Goal: Task Accomplishment & Management: Complete application form

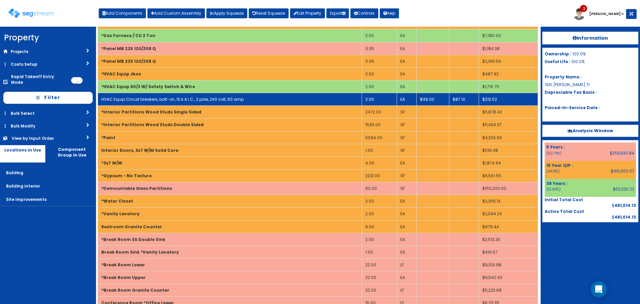
scroll to position [100, 0]
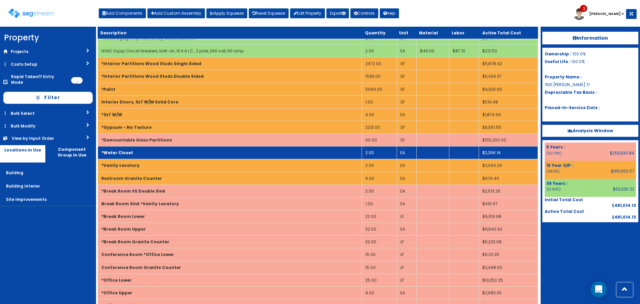
click at [375, 152] on td "2.00" at bounding box center [378, 152] width 35 height 13
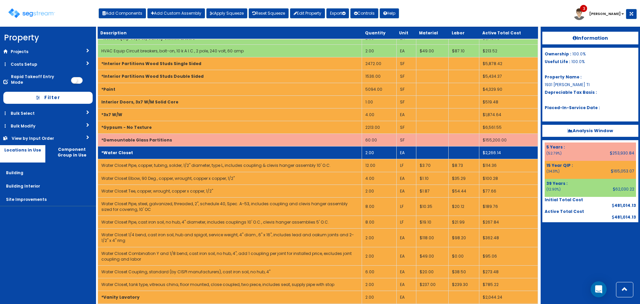
click at [375, 152] on td "2.00" at bounding box center [378, 152] width 35 height 13
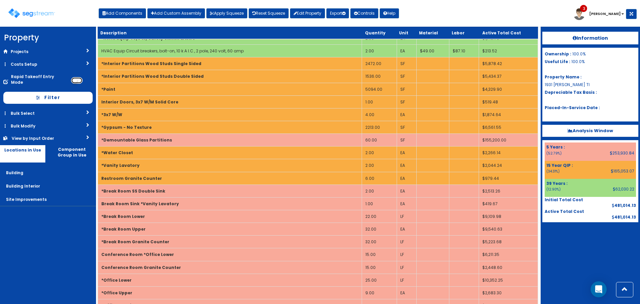
click at [74, 77] on input "checkbox" at bounding box center [77, 80] width 12 height 7
checkbox input "true"
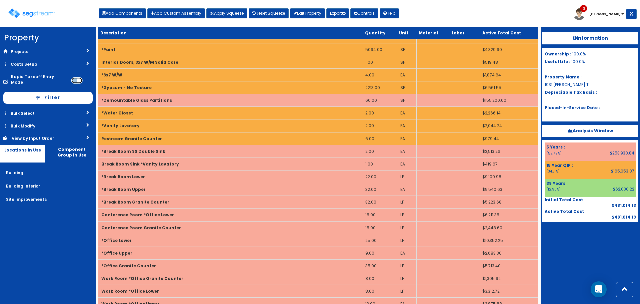
scroll to position [133, 0]
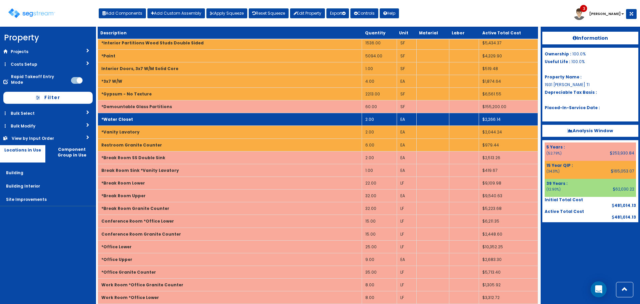
click at [372, 120] on td "2.00" at bounding box center [378, 119] width 35 height 13
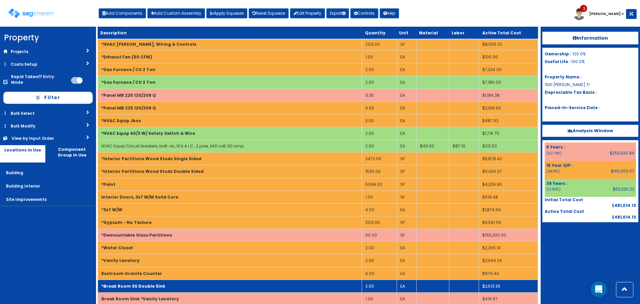
scroll to position [0, 0]
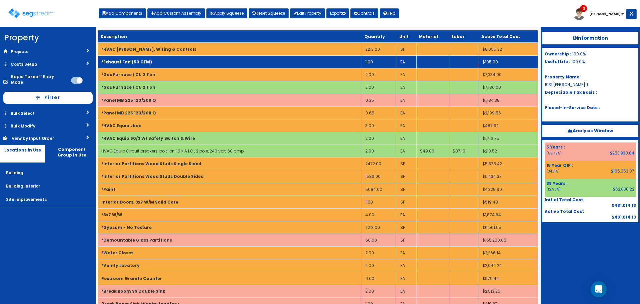
click at [373, 62] on td "1.00" at bounding box center [378, 62] width 35 height 13
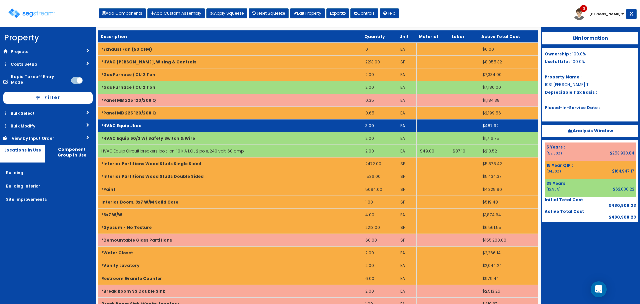
click at [376, 125] on td "3.00" at bounding box center [378, 125] width 35 height 13
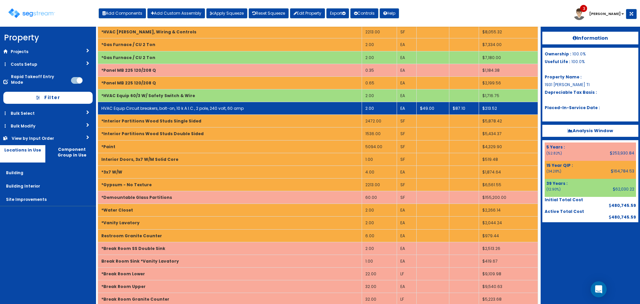
scroll to position [100, 0]
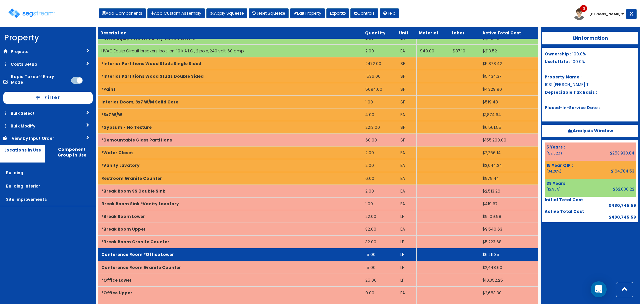
click at [374, 253] on td "15.00" at bounding box center [378, 254] width 35 height 13
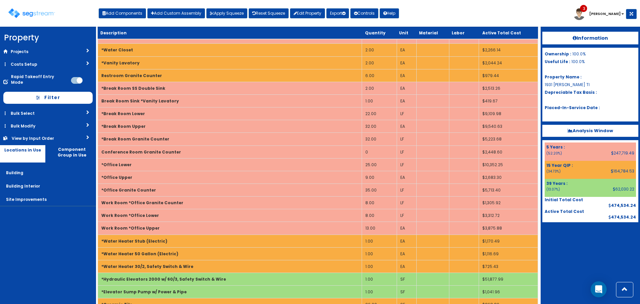
scroll to position [228, 0]
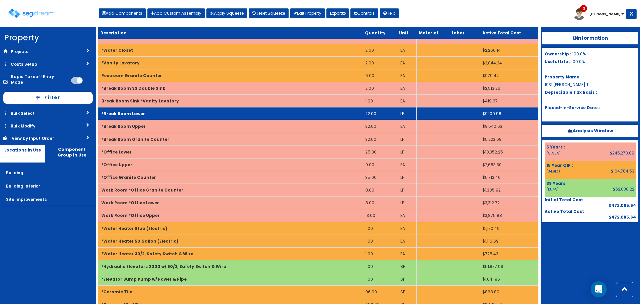
click at [376, 113] on td "22.00" at bounding box center [378, 113] width 35 height 13
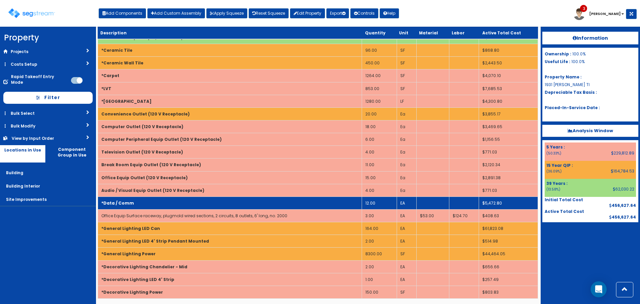
scroll to position [470, 0]
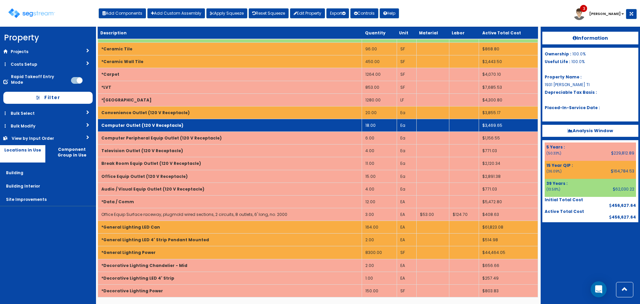
click at [375, 123] on td "18.00" at bounding box center [378, 125] width 35 height 13
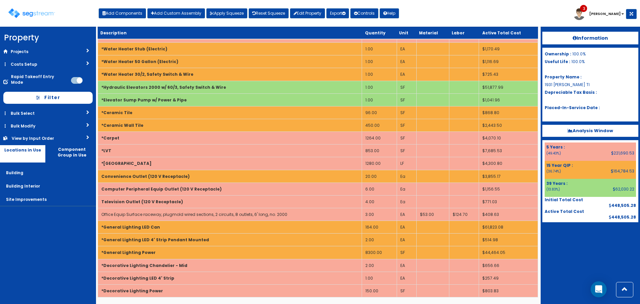
click at [77, 76] on div at bounding box center [80, 81] width 18 height 10
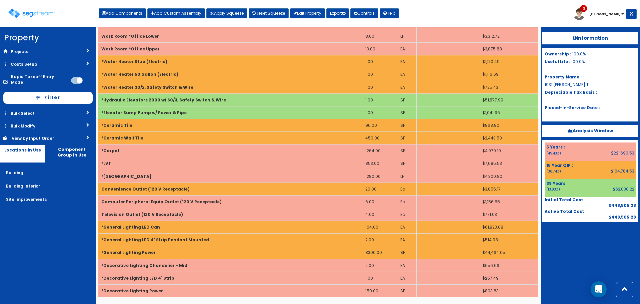
scroll to position [0, 0]
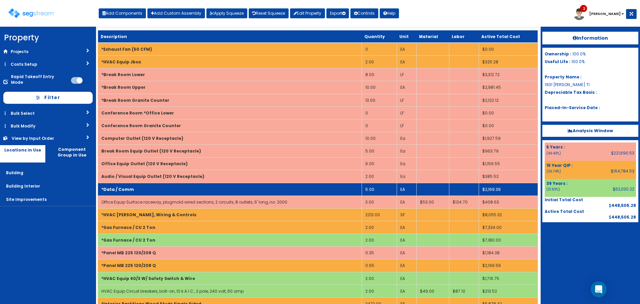
click at [198, 190] on td "*Data / Comm" at bounding box center [230, 189] width 264 height 13
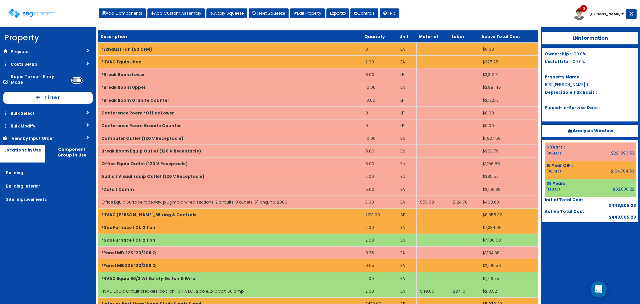
click at [77, 77] on input "checkbox" at bounding box center [77, 80] width 12 height 7
checkbox input "false"
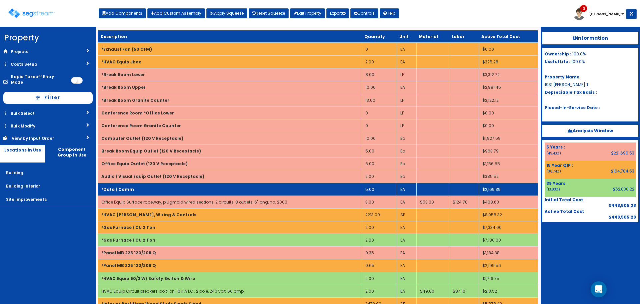
click at [161, 190] on td "*Data / Comm" at bounding box center [230, 189] width 264 height 13
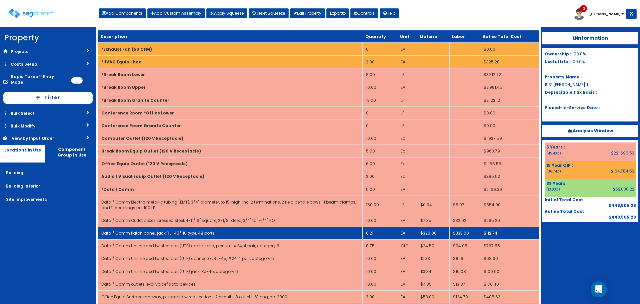
click at [379, 230] on td "0.21" at bounding box center [379, 233] width 35 height 13
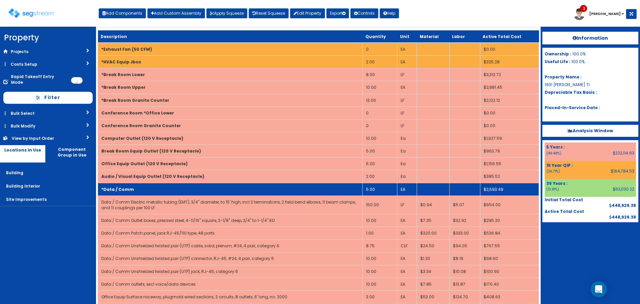
click at [268, 186] on td "*Data / Comm" at bounding box center [230, 189] width 265 height 13
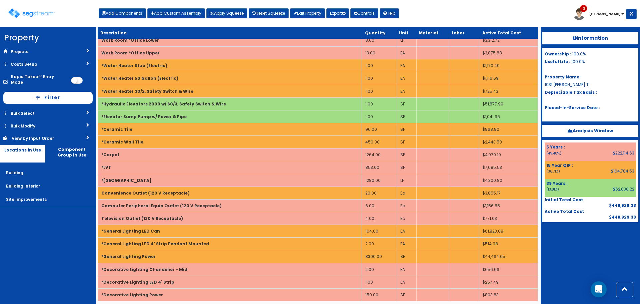
scroll to position [470, 0]
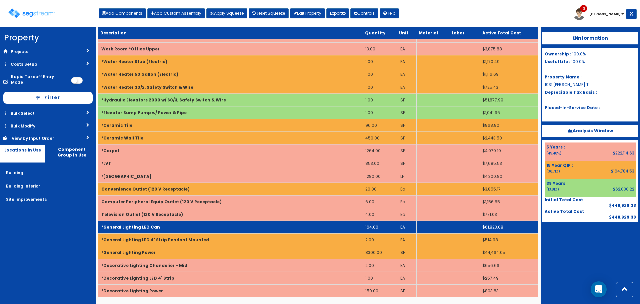
click at [376, 228] on td "164.00" at bounding box center [378, 227] width 35 height 13
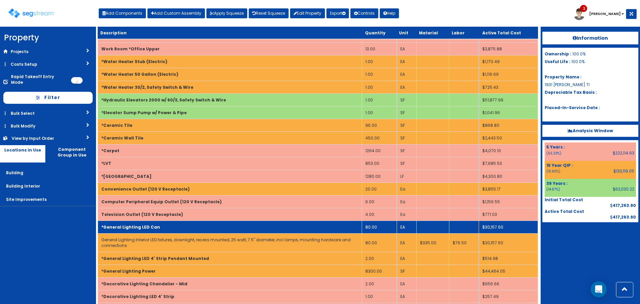
scroll to position [0, 0]
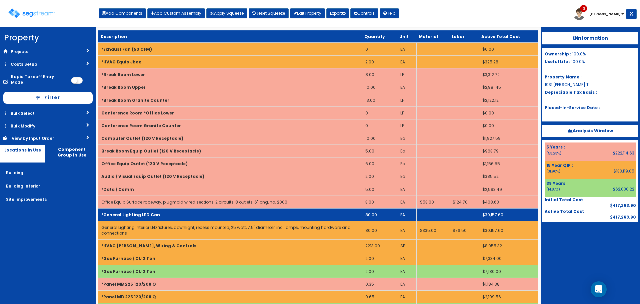
click at [311, 215] on td "*General Lighting LED Can" at bounding box center [230, 214] width 264 height 13
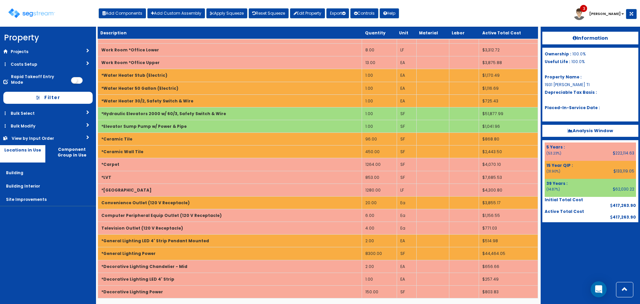
scroll to position [470, 0]
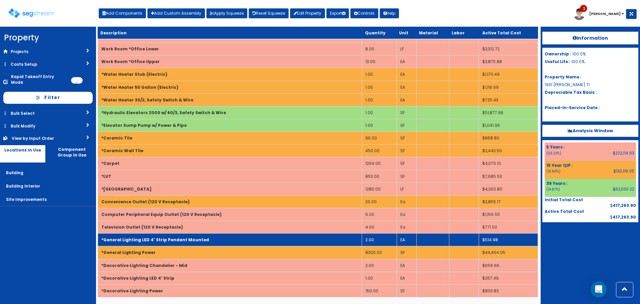
click at [372, 240] on td "2.00" at bounding box center [378, 239] width 35 height 13
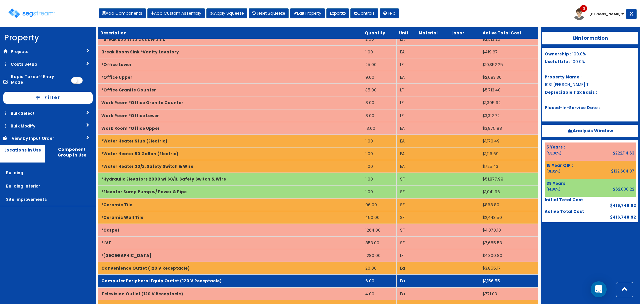
scroll to position [489, 0]
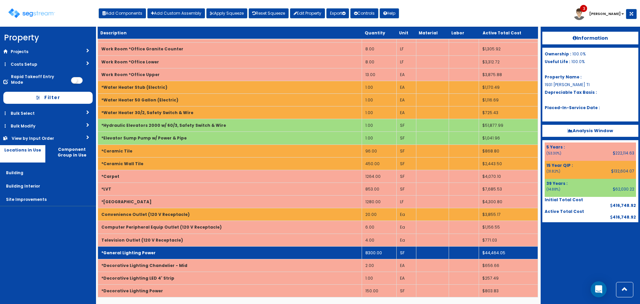
click at [377, 253] on td "8300.00" at bounding box center [378, 252] width 35 height 13
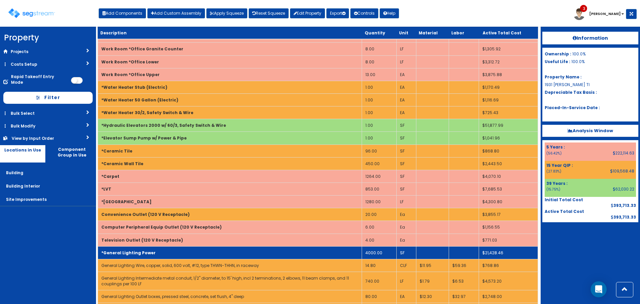
scroll to position [6, 0]
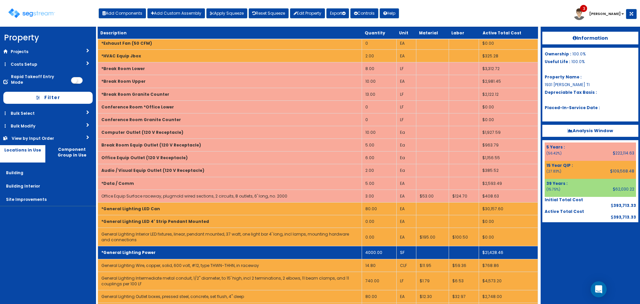
click at [272, 253] on td "*General Lighting Power" at bounding box center [230, 252] width 264 height 13
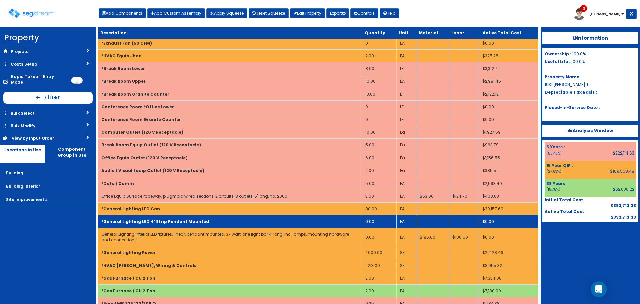
click at [267, 223] on td "*General Lighting LED 4' Strip Pendant Mounted" at bounding box center [230, 221] width 264 height 13
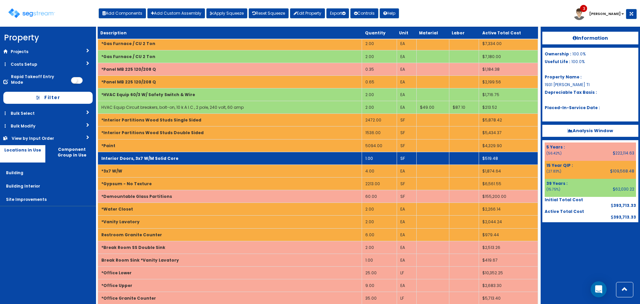
scroll to position [233, 0]
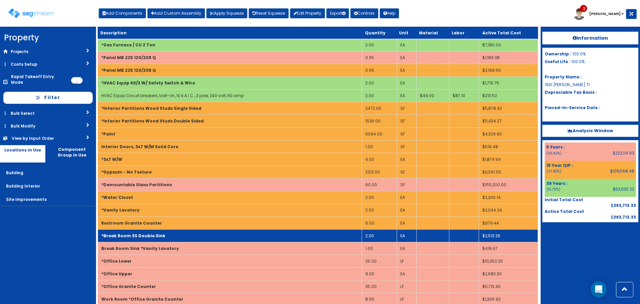
click at [370, 236] on td "2.00" at bounding box center [378, 235] width 35 height 13
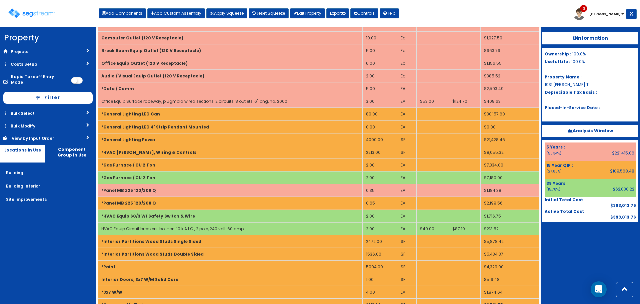
scroll to position [0, 0]
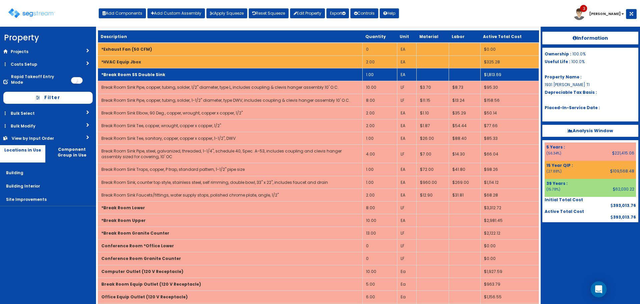
click at [300, 79] on td "*Break Room SS Double Sink" at bounding box center [230, 74] width 265 height 13
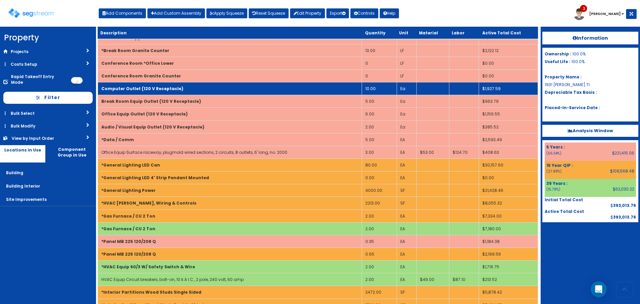
scroll to position [67, 0]
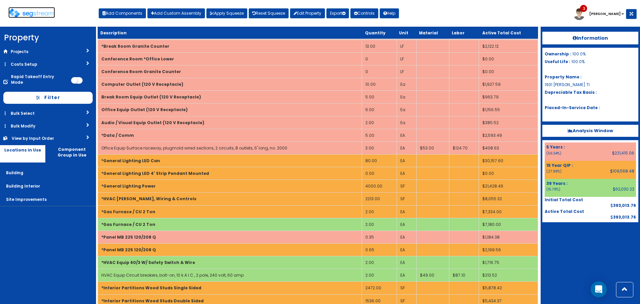
click at [37, 14] on img at bounding box center [31, 13] width 47 height 10
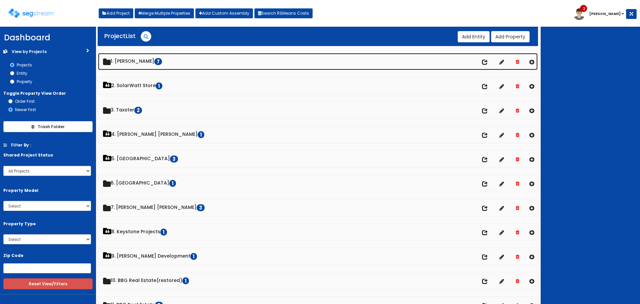
click at [142, 61] on link "1. Doug Sampson 7" at bounding box center [317, 61] width 439 height 17
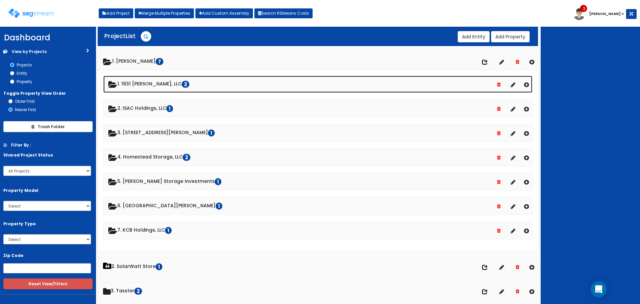
click at [141, 83] on link "1. 1931 Stevens, LLC 2" at bounding box center [317, 84] width 429 height 17
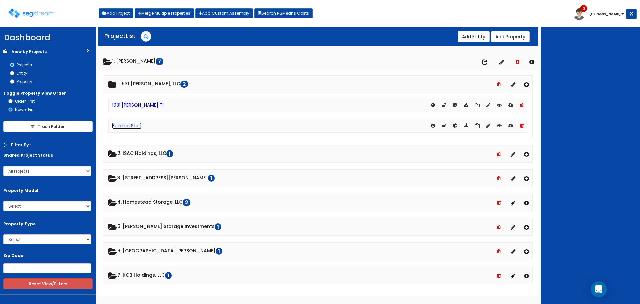
click at [136, 126] on link "Building Shell" at bounding box center [127, 125] width 30 height 7
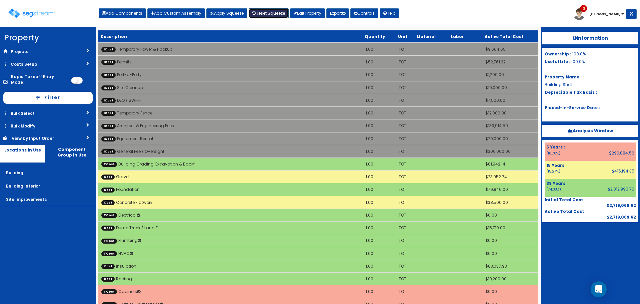
click at [271, 10] on link "Reset Squeeze" at bounding box center [269, 13] width 40 height 10
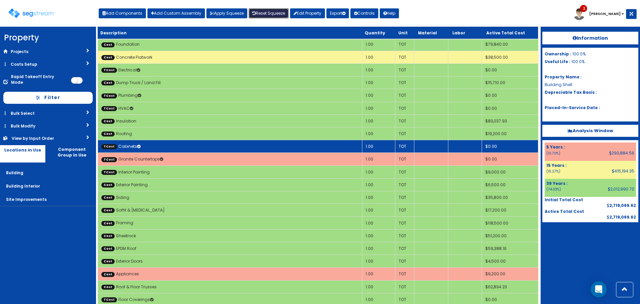
scroll to position [267, 0]
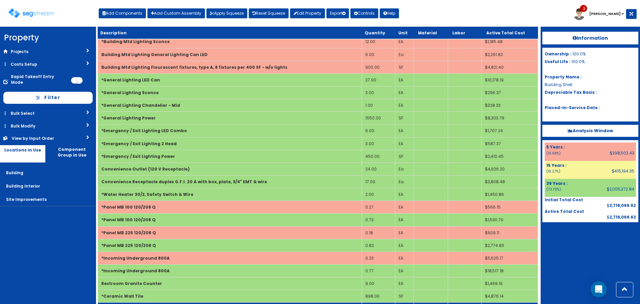
scroll to position [942, 0]
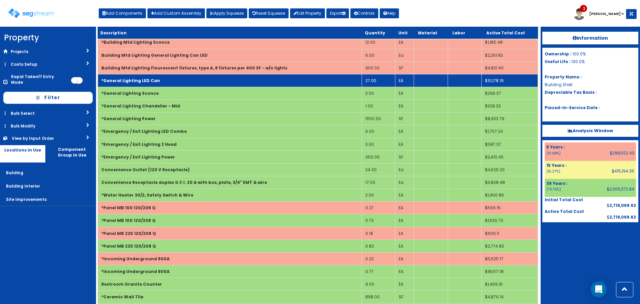
click at [372, 79] on td "27.00" at bounding box center [377, 80] width 33 height 13
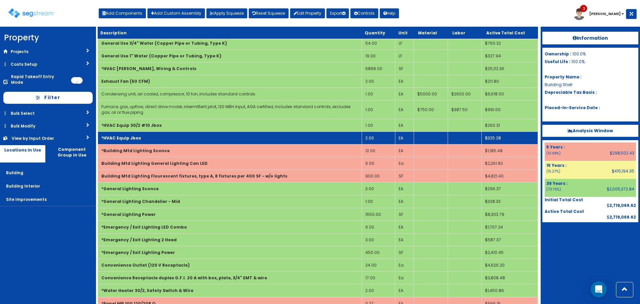
scroll to position [866, 0]
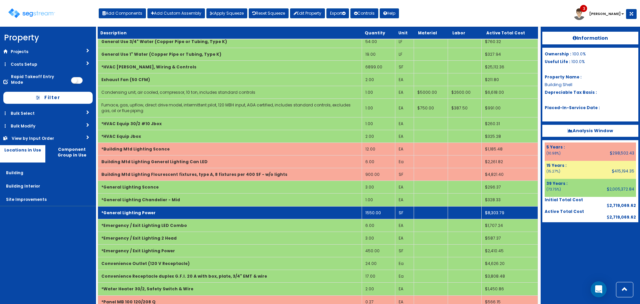
click at [380, 210] on td "1550.00" at bounding box center [377, 212] width 33 height 13
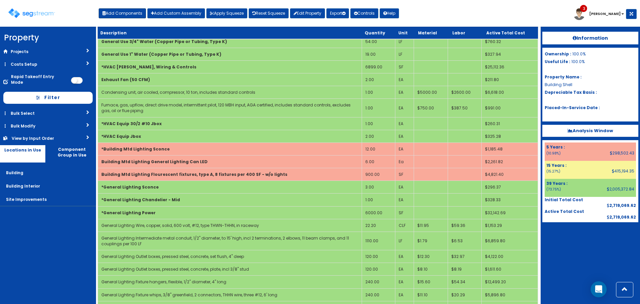
scroll to position [0, 0]
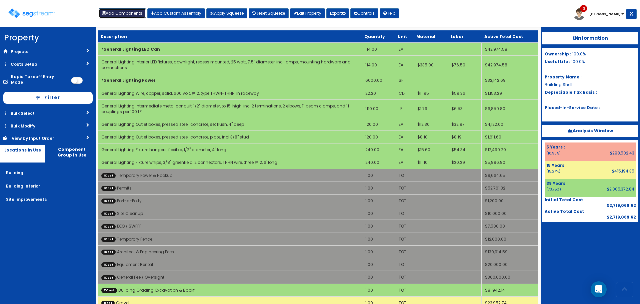
click at [123, 12] on button "Add Components" at bounding box center [122, 13] width 47 height 10
select select "15Y"
select select "default"
select select "27"
select select "5263621"
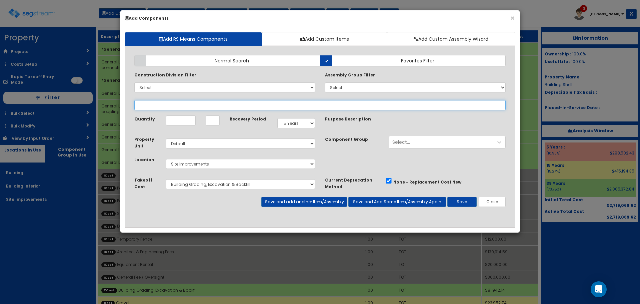
select select
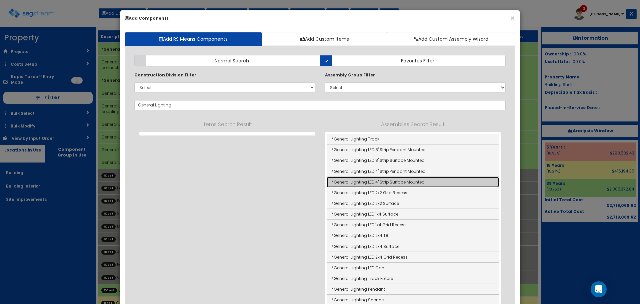
click at [363, 181] on link "*General Lighting LED 4' Strip Surface Mounted" at bounding box center [413, 182] width 172 height 11
type input "*General Lighting LED 4' Strip Surface Mounted"
type input "EA"
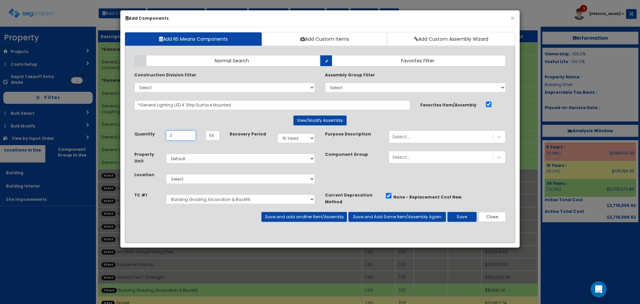
type input "2"
select select "39Y"
select select "7"
click at [224, 197] on select "Select Building Grading, Excavation & Backfill Electrical Plumbing HVAC Cabinet…" at bounding box center [240, 199] width 149 height 10
select select "5263625"
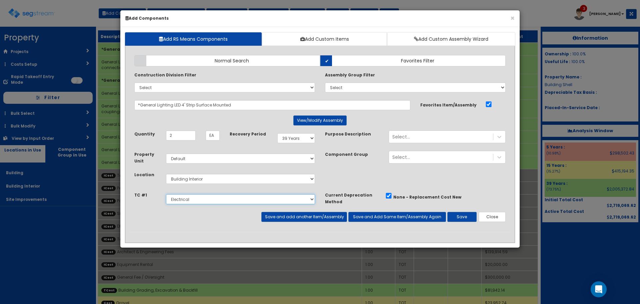
click at [166, 194] on select "Select Building Grading, Excavation & Backfill Electrical Plumbing HVAC Cabinet…" at bounding box center [240, 199] width 149 height 10
click at [313, 218] on button "Save and add another Item/Assembly" at bounding box center [303, 217] width 85 height 10
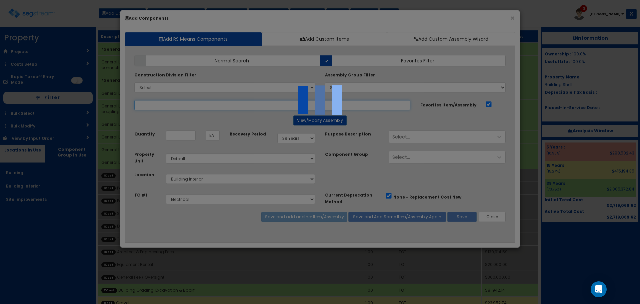
select select "5263625"
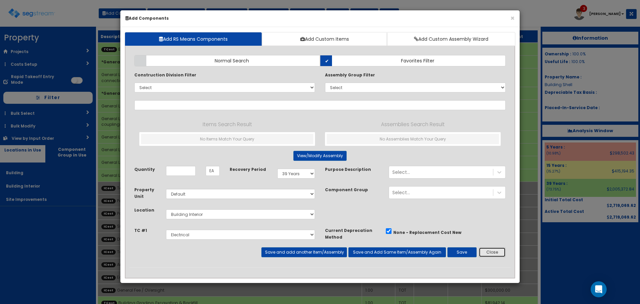
click at [496, 251] on button "Close" at bounding box center [491, 252] width 27 height 10
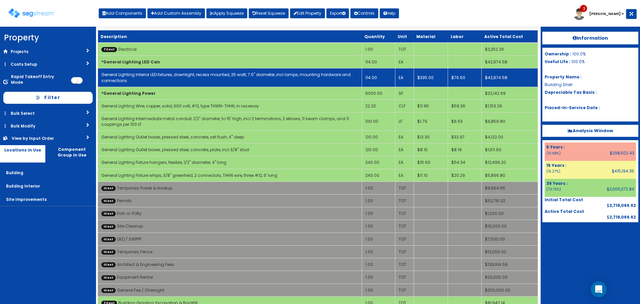
click at [270, 83] on td "General Lighting Interior LED fixtures, downlight, recess mounted, 25 watt, 7.5…" at bounding box center [230, 77] width 264 height 18
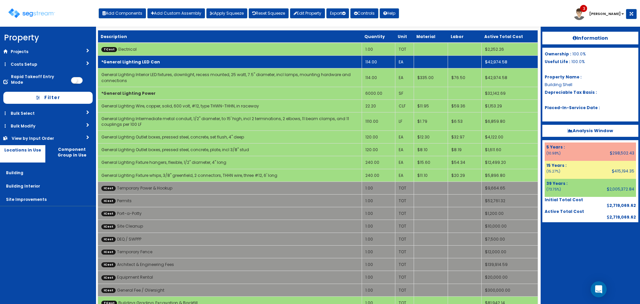
click at [271, 66] on td "*General Lighting LED Can" at bounding box center [230, 62] width 264 height 13
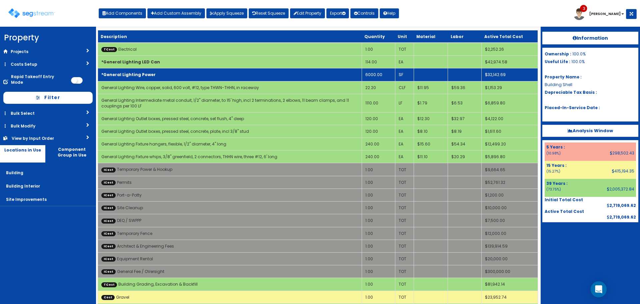
click at [276, 74] on td "*General Lighting Power" at bounding box center [230, 74] width 264 height 13
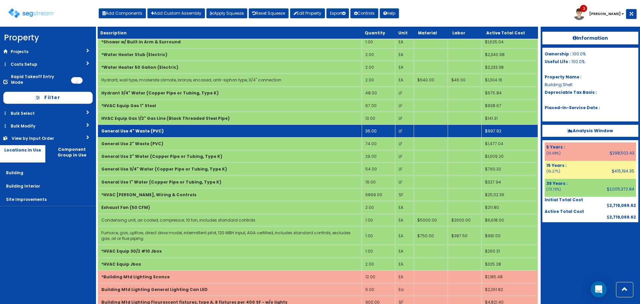
scroll to position [766, 0]
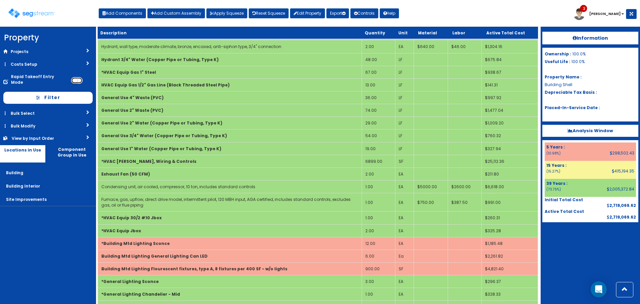
click at [78, 77] on input "checkbox" at bounding box center [77, 80] width 12 height 7
checkbox input "true"
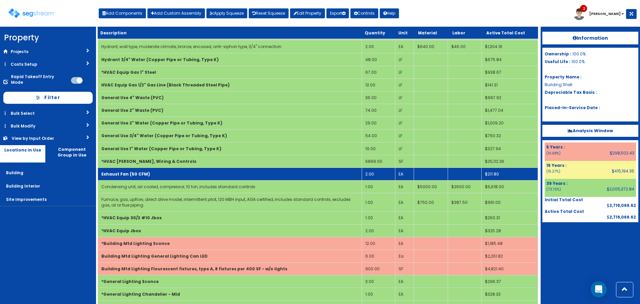
click at [371, 172] on td "2.00" at bounding box center [377, 173] width 33 height 13
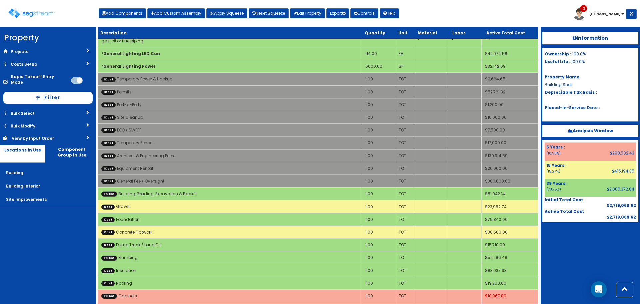
scroll to position [0, 0]
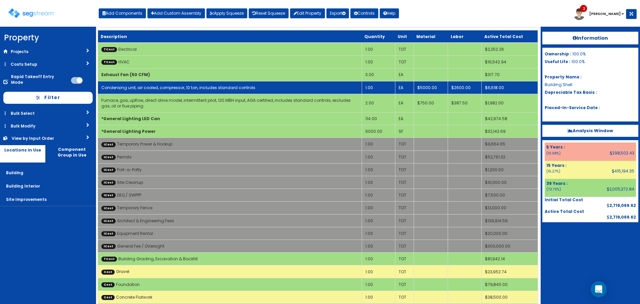
click at [373, 85] on td "1.00" at bounding box center [377, 87] width 33 height 13
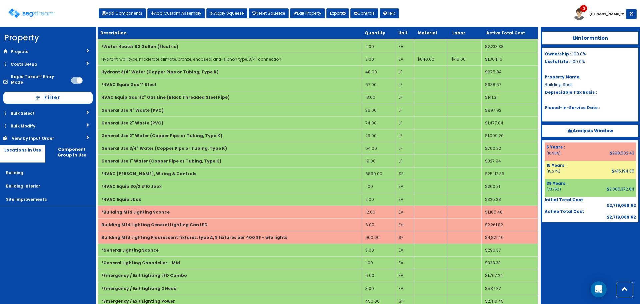
scroll to position [788, 0]
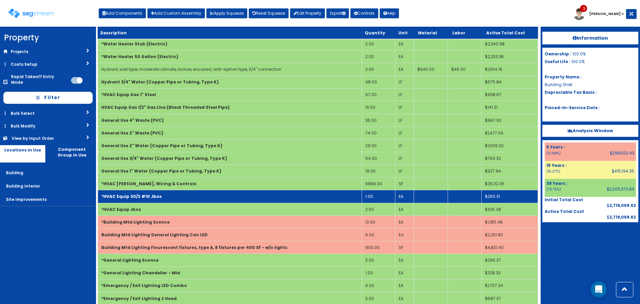
click at [377, 198] on td "1.00" at bounding box center [377, 196] width 33 height 13
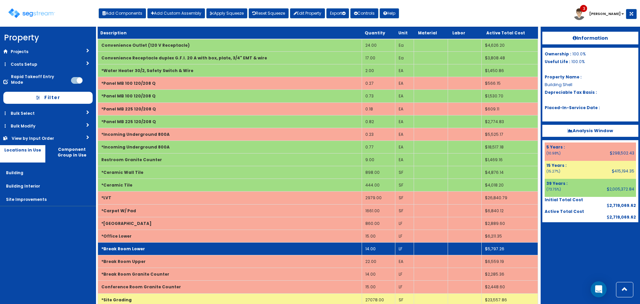
scroll to position [1054, 0]
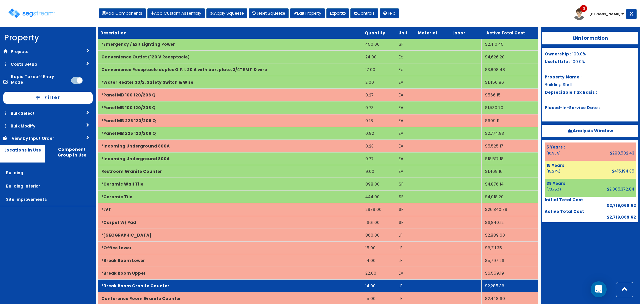
click at [378, 287] on td "14.00" at bounding box center [377, 285] width 33 height 13
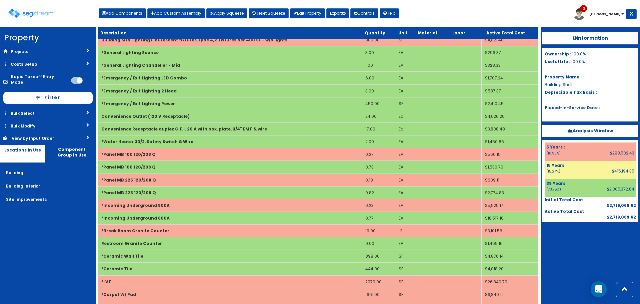
scroll to position [1066, 0]
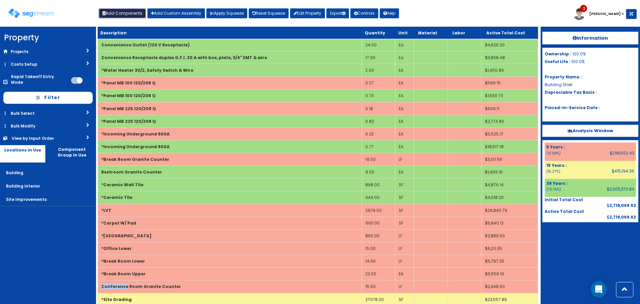
click at [133, 11] on button "Add Components" at bounding box center [122, 13] width 47 height 10
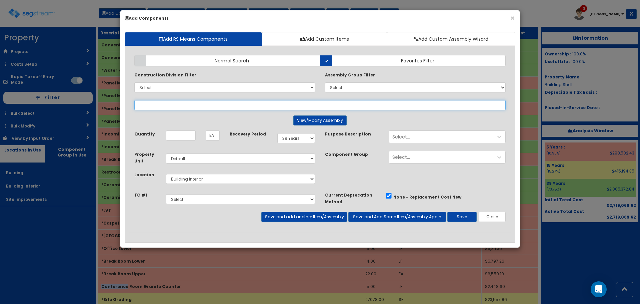
select select "5263625"
select select
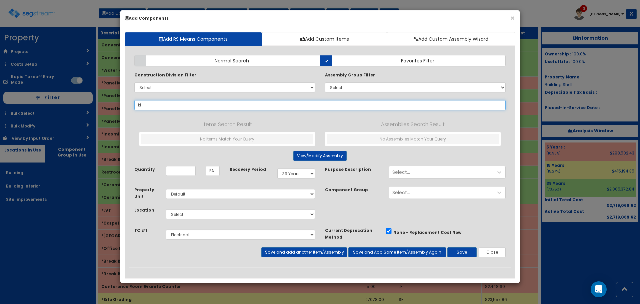
type input "k"
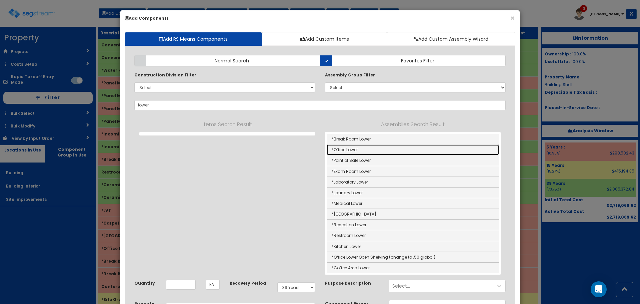
click at [367, 146] on link "*Office Lower" at bounding box center [413, 149] width 172 height 11
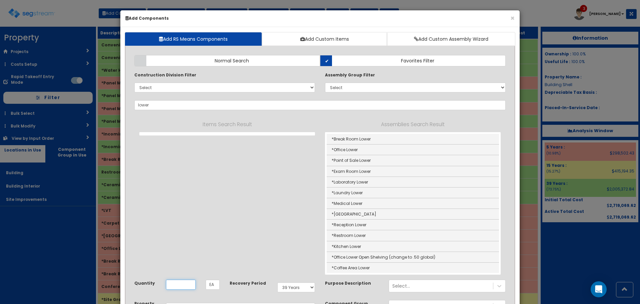
type input "*Office Lower"
type input "LF"
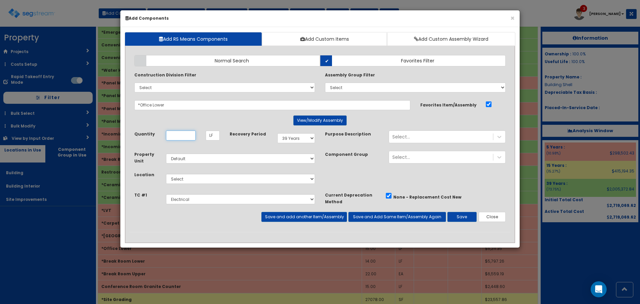
scroll to position [0, 0]
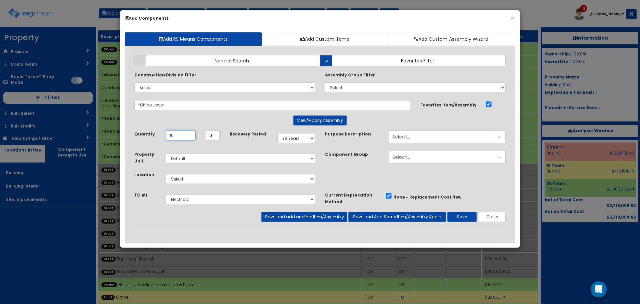
type input "15"
select select "5Y"
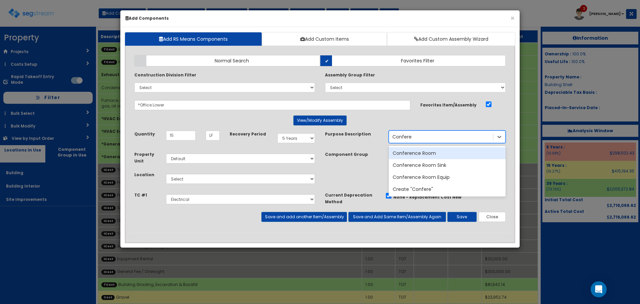
type input "Conferen"
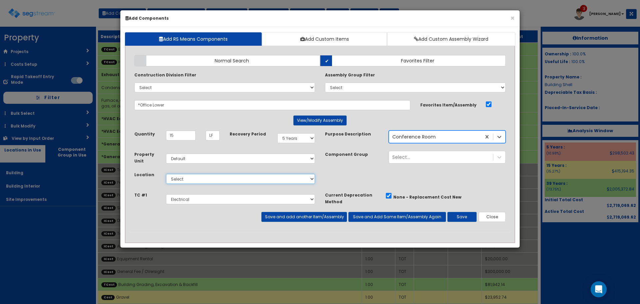
click at [266, 179] on select "Select Building Building Interior Site Improvements Add Additional Location" at bounding box center [240, 179] width 149 height 10
select select "7"
click at [166, 174] on select "Select Building Building Interior Site Improvements Add Additional Location" at bounding box center [240, 179] width 149 height 10
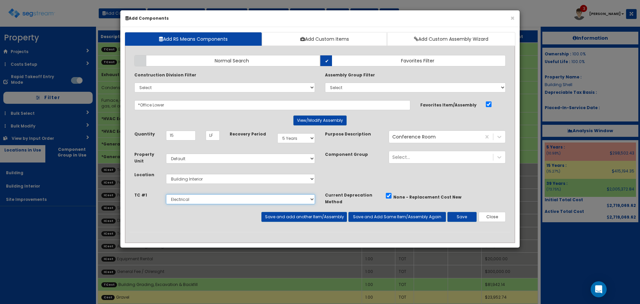
click at [271, 200] on select "Select Building Grading, Excavation & Backfill Electrical Plumbing HVAC Cabinet…" at bounding box center [240, 199] width 149 height 10
select select "5263631"
click at [166, 194] on select "Select Building Grading, Excavation & Backfill Electrical Plumbing HVAC Cabinet…" at bounding box center [240, 199] width 149 height 10
click at [467, 214] on button "Save" at bounding box center [461, 217] width 29 height 10
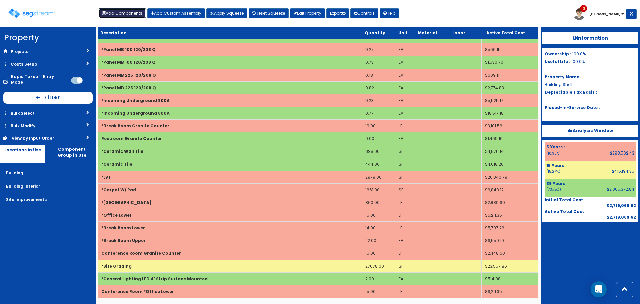
scroll to position [1100, 0]
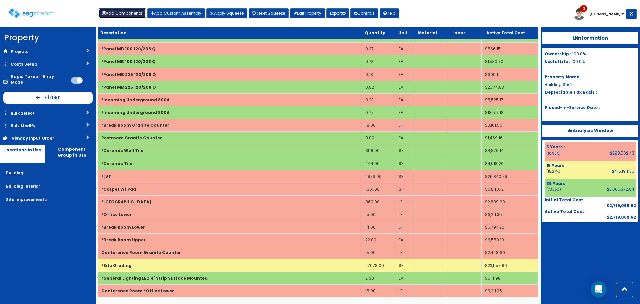
click at [130, 15] on button "Add Components" at bounding box center [122, 13] width 47 height 10
select select
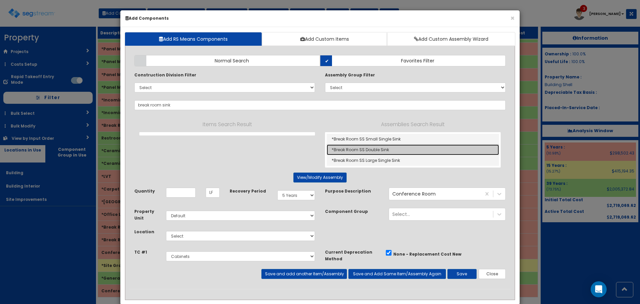
click at [347, 150] on link "*Break Room SS Double Sink" at bounding box center [413, 149] width 172 height 11
type input "*Break Room SS Double Sink"
type input "EA"
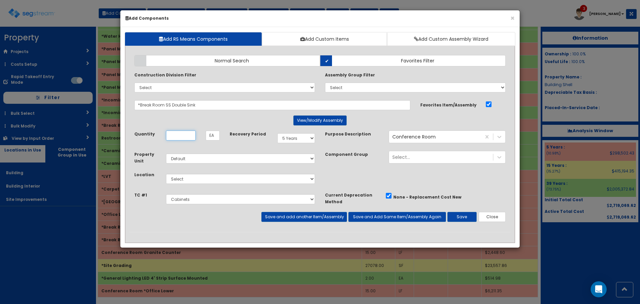
scroll to position [0, 0]
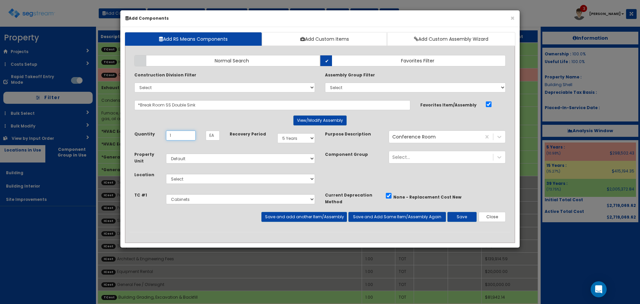
type input "1"
select select "7"
select select "5263627"
click at [317, 219] on button "Save and add another Item/Assembly" at bounding box center [303, 217] width 85 height 10
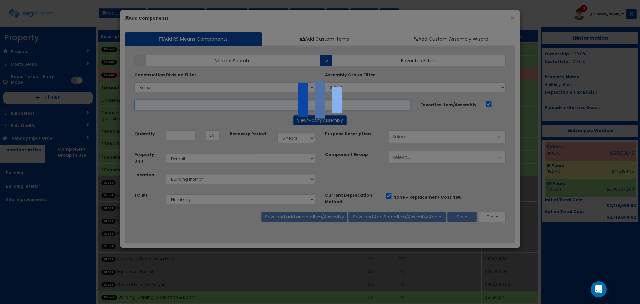
select select "5263627"
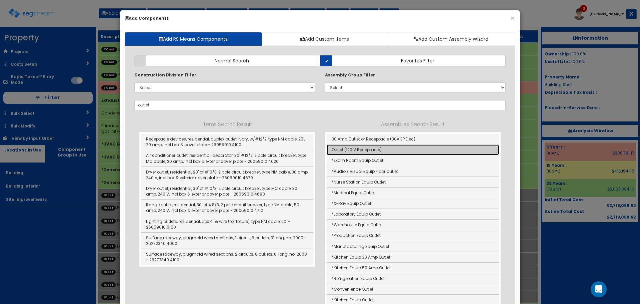
click at [352, 149] on link "Outlet (120 V Receptacle)" at bounding box center [413, 149] width 172 height 11
type input "Outlet (120 V Receptacle)"
type input "Ea"
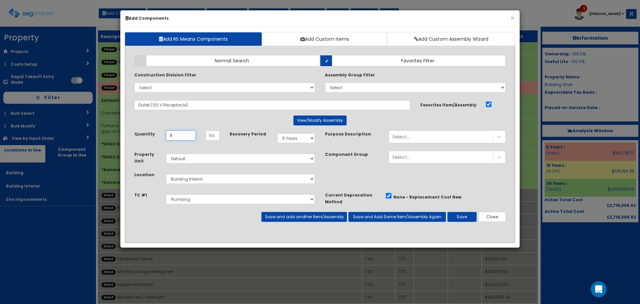
type input "8"
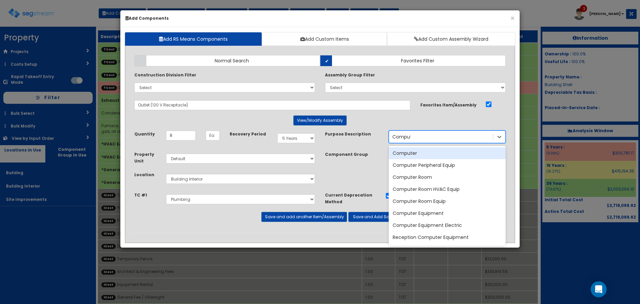
type input "Computer"
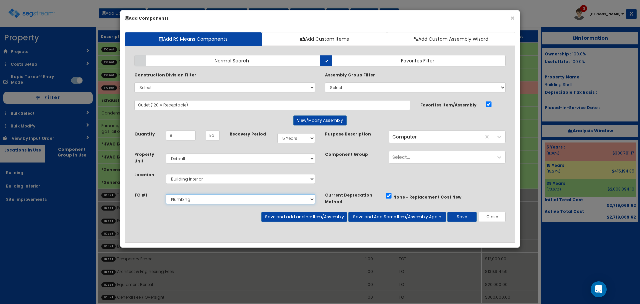
select select "5263625"
click at [360, 218] on button "Save and Add Same Item/Assembly Again" at bounding box center [397, 217] width 98 height 10
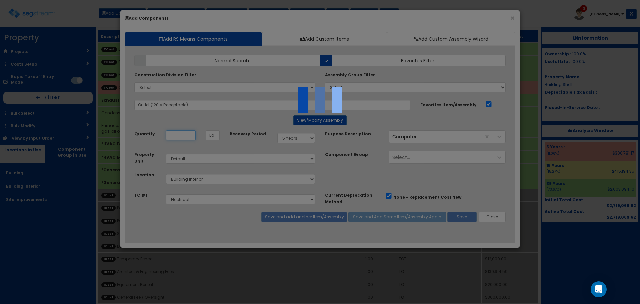
select select "5263625"
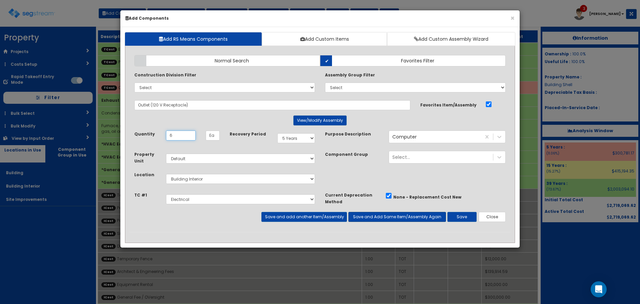
type input "6"
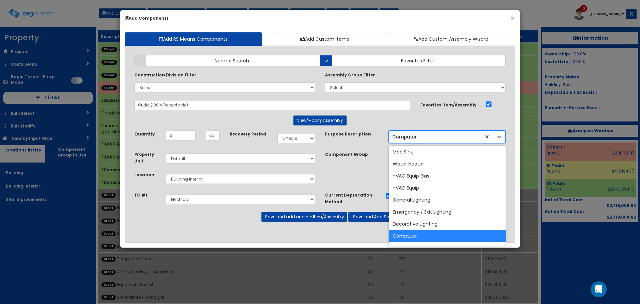
scroll to position [601, 0]
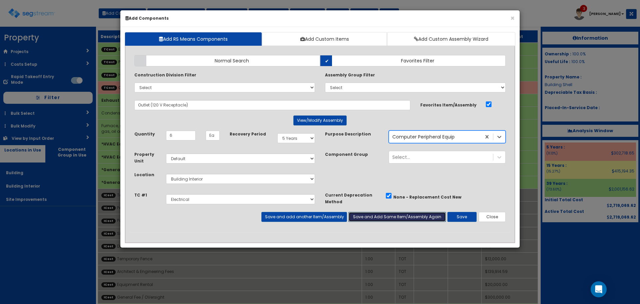
click at [360, 218] on button "Save and Add Same Item/Assembly Again" at bounding box center [397, 217] width 98 height 10
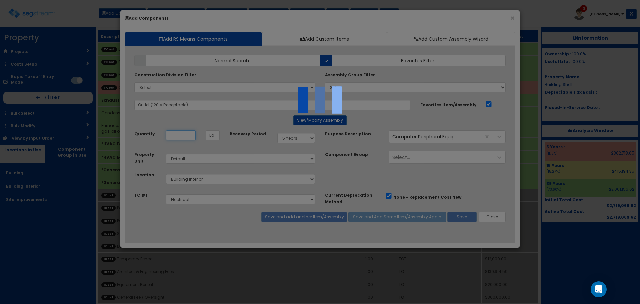
select select "5263625"
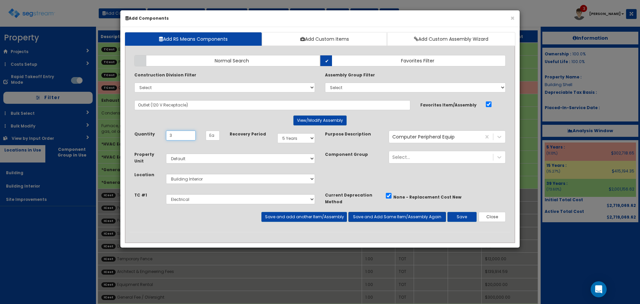
type input "3"
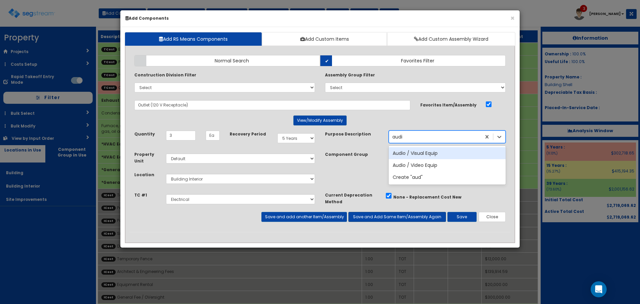
type input "audio"
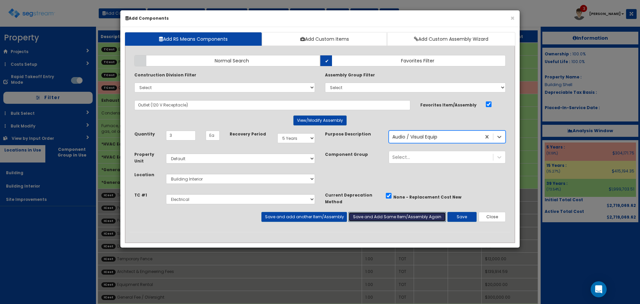
click at [360, 218] on button "Save and Add Same Item/Assembly Again" at bounding box center [397, 217] width 98 height 10
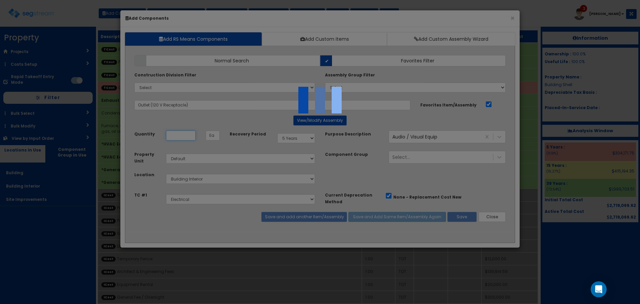
select select "5263625"
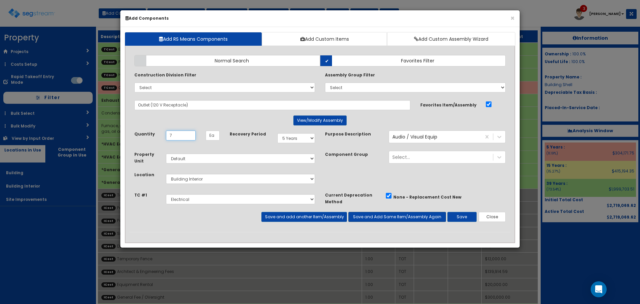
type input "7"
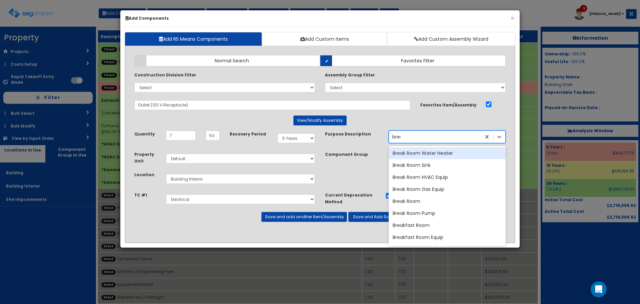
type input "break"
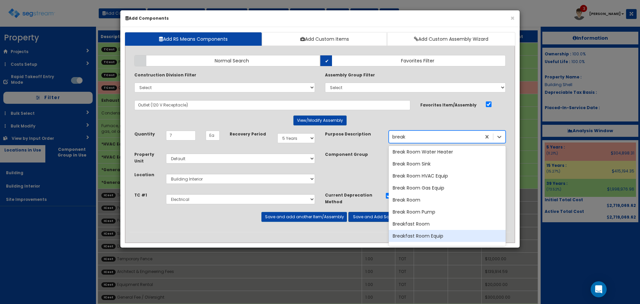
scroll to position [13, 0]
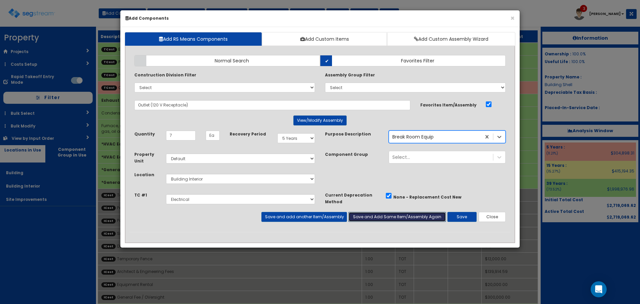
click at [360, 218] on button "Save and Add Same Item/Assembly Again" at bounding box center [397, 217] width 98 height 10
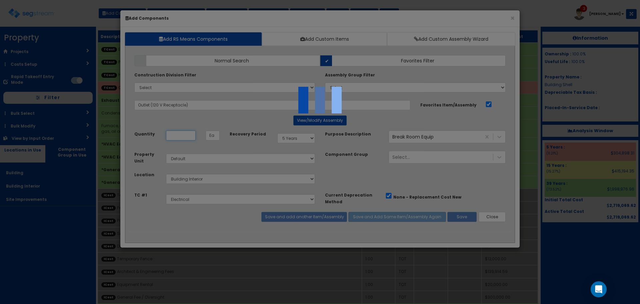
select select "5263625"
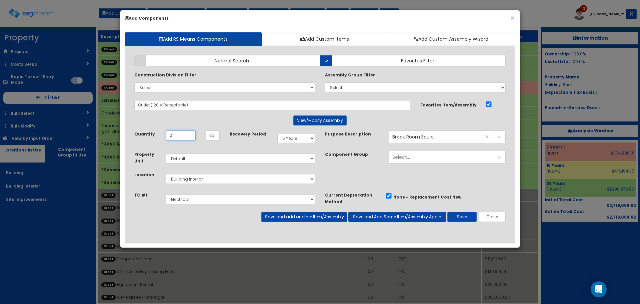
type input "2"
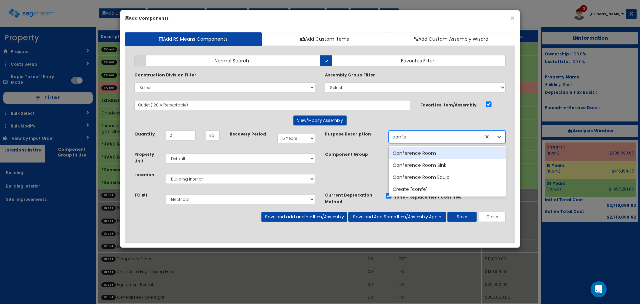
type input "confere"
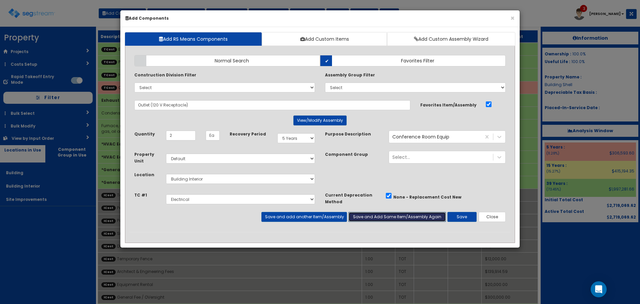
click at [360, 218] on button "Save and Add Same Item/Assembly Again" at bounding box center [397, 217] width 98 height 10
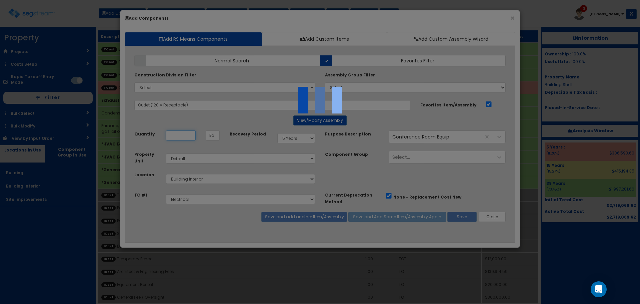
select select "5263625"
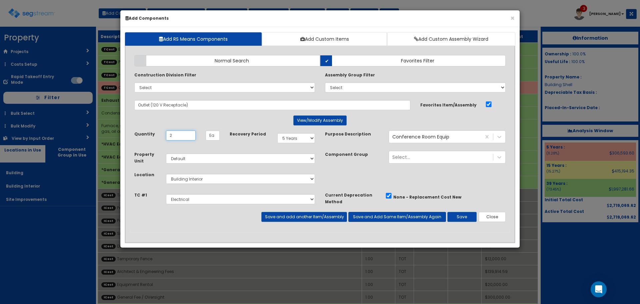
type input "2"
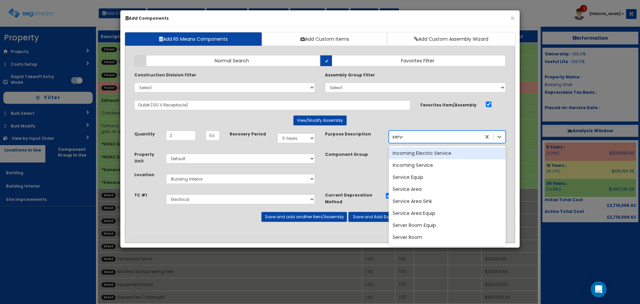
type input "server"
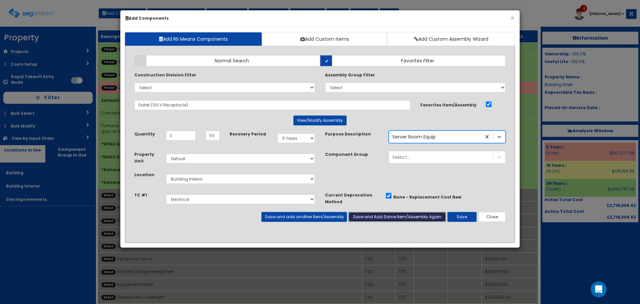
click at [360, 218] on button "Save and Add Same Item/Assembly Again" at bounding box center [397, 217] width 98 height 10
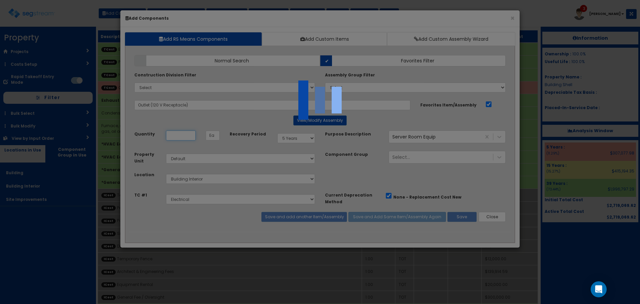
select select "5263625"
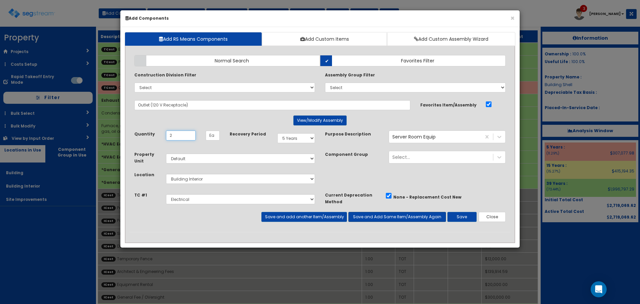
type input "2"
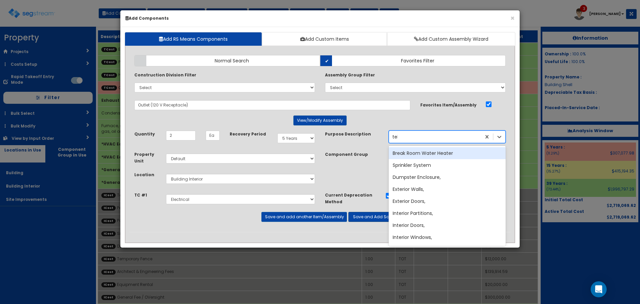
type input "tele"
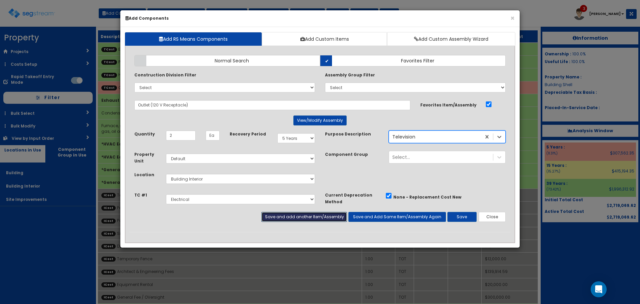
click at [330, 218] on button "Save and add another Item/Assembly" at bounding box center [303, 217] width 85 height 10
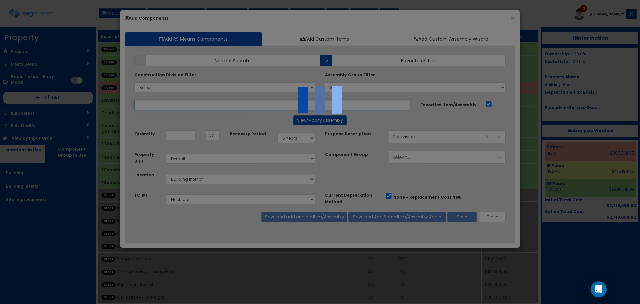
select select "5263625"
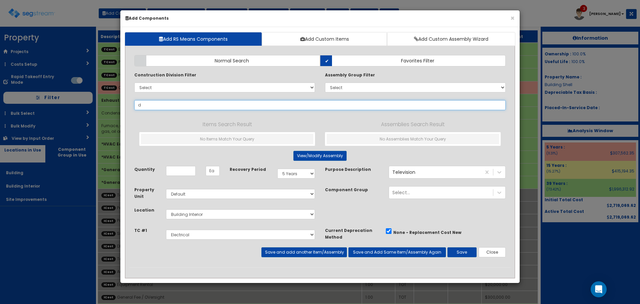
type input "ds"
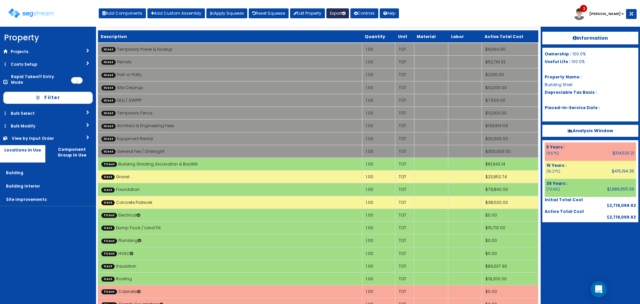
click at [346, 11] on button "Export" at bounding box center [337, 13] width 23 height 10
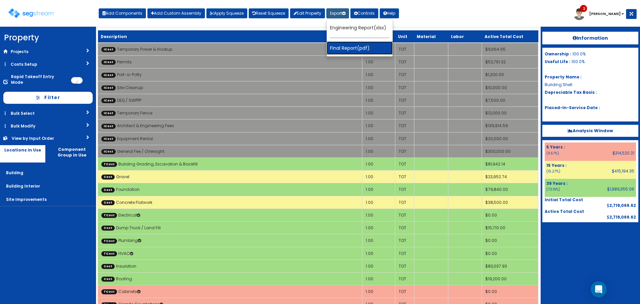
click at [359, 51] on link "Final Report(pdf)" at bounding box center [360, 47] width 66 height 13
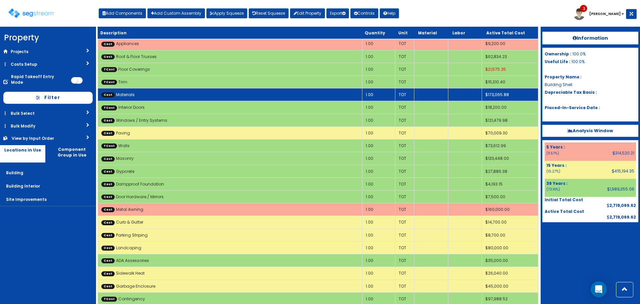
scroll to position [433, 0]
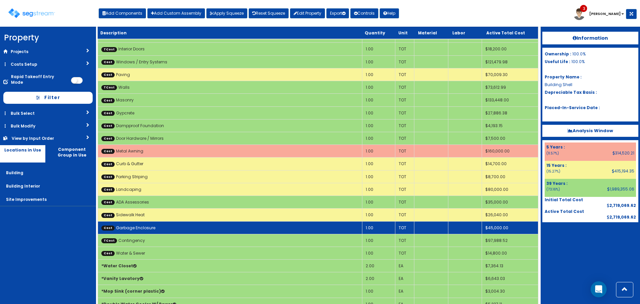
click at [211, 230] on td "Cost Garbage Enclosure" at bounding box center [230, 227] width 264 height 13
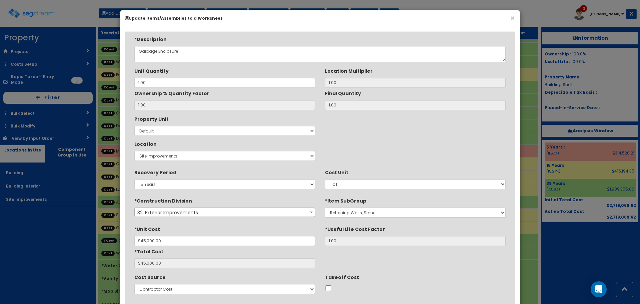
click at [132, 55] on div "*Description Garbage Enclosure" at bounding box center [319, 48] width 381 height 28
click at [136, 56] on textarea "Garbage Enclosure" at bounding box center [319, 54] width 371 height 16
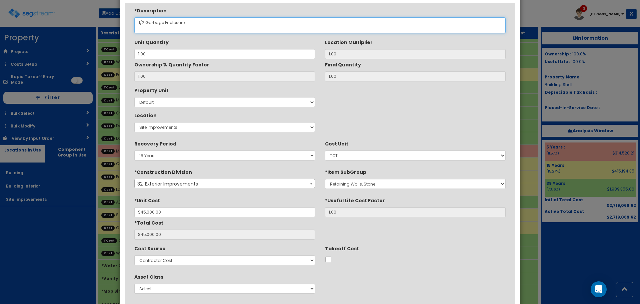
scroll to position [67, 0]
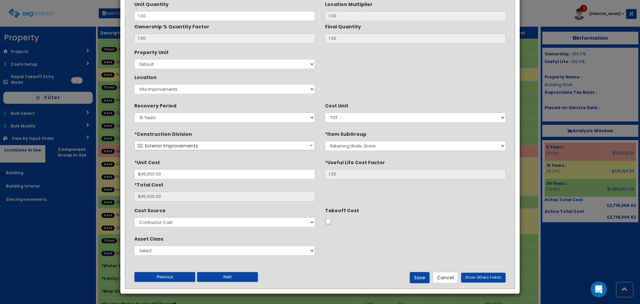
type textarea "1/2 Garbage Enclosure"
click at [415, 276] on button "Save" at bounding box center [419, 277] width 20 height 11
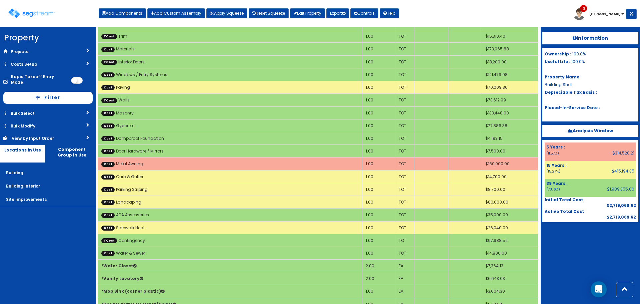
scroll to position [0, 0]
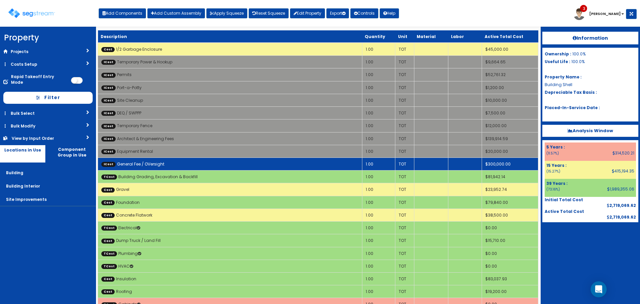
click at [195, 165] on td "ICost General Fee / OVersight" at bounding box center [230, 163] width 264 height 13
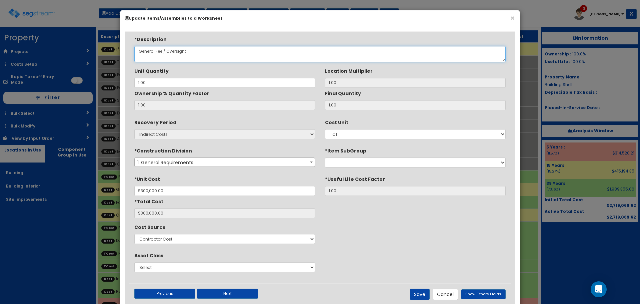
click at [173, 53] on textarea "General Fee / OVersight" at bounding box center [319, 54] width 371 height 16
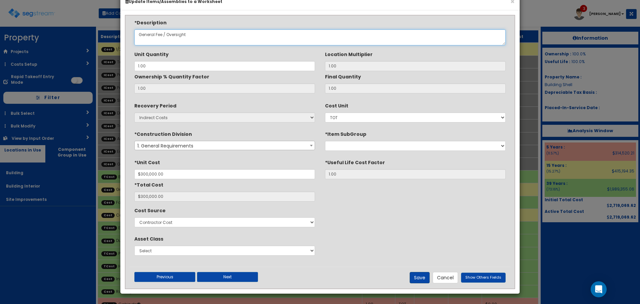
type textarea "General Fee / Oversight"
click at [415, 275] on button "Save" at bounding box center [419, 277] width 20 height 11
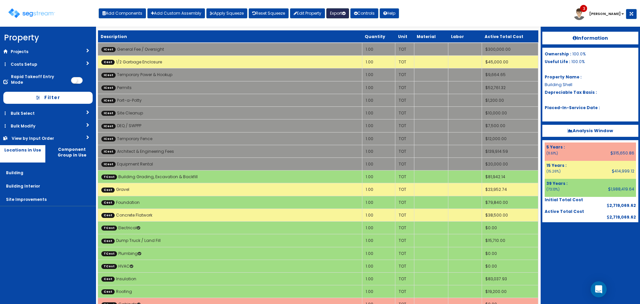
drag, startPoint x: 334, startPoint y: 11, endPoint x: 341, endPoint y: 25, distance: 14.9
click at [334, 11] on button "Export" at bounding box center [337, 13] width 23 height 10
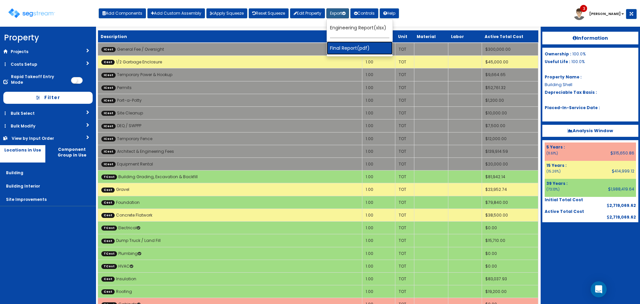
click at [361, 51] on link "Final Report(pdf)" at bounding box center [360, 47] width 66 height 13
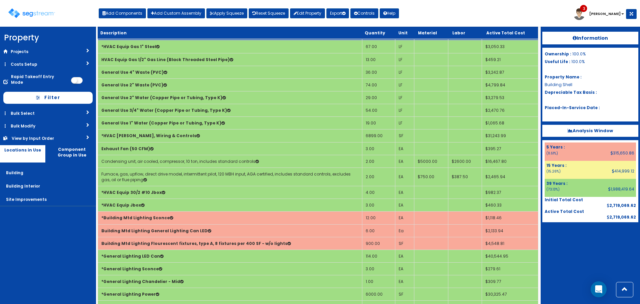
scroll to position [566, 0]
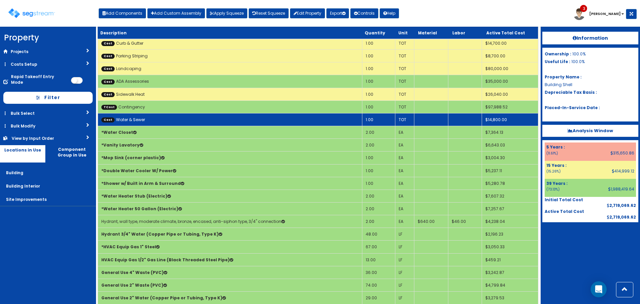
click at [157, 114] on td "Cost Water & Sewer" at bounding box center [230, 119] width 264 height 13
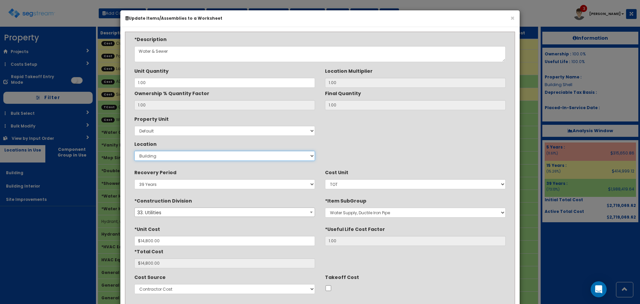
click at [233, 155] on select "Select Building Building Interior Site Improvements Add New Location" at bounding box center [224, 156] width 181 height 10
select select "27"
click at [134, 151] on select "Select Building Building Interior Site Improvements Add New Location" at bounding box center [224, 156] width 181 height 10
type input "1"
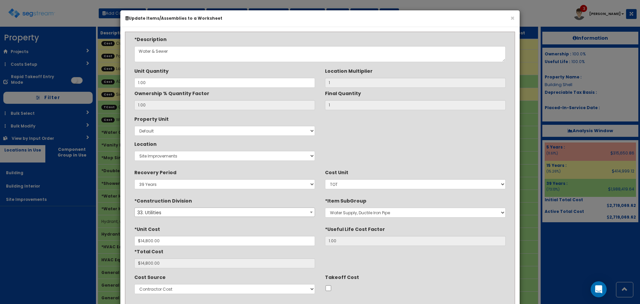
click at [461, 144] on div "Property Unit Select Default Location Select Building Building Interior Site Im…" at bounding box center [319, 138] width 381 height 50
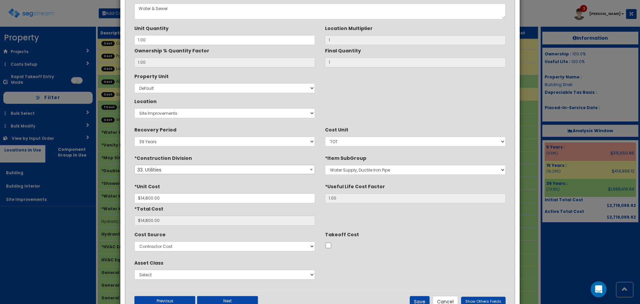
scroll to position [67, 0]
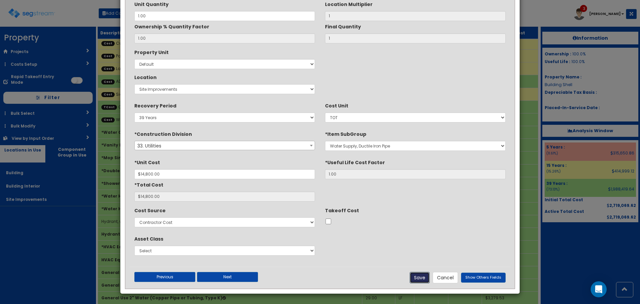
click at [420, 278] on button "Save" at bounding box center [419, 277] width 20 height 11
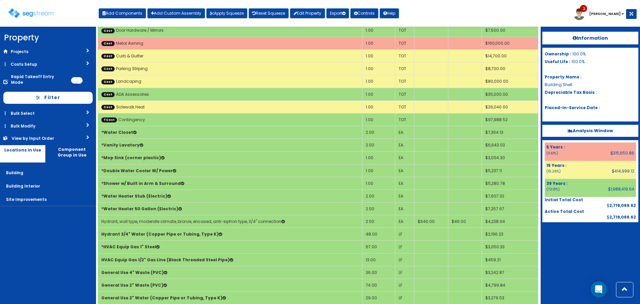
scroll to position [0, 0]
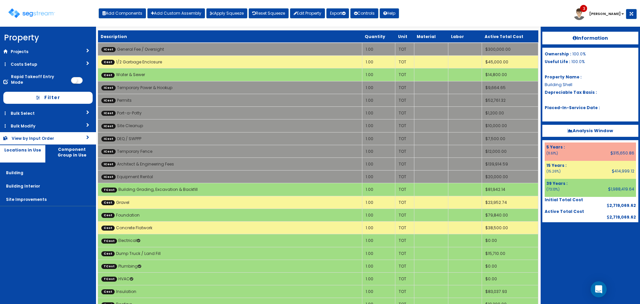
click at [48, 136] on link "View by Input Order" at bounding box center [48, 138] width 96 height 12
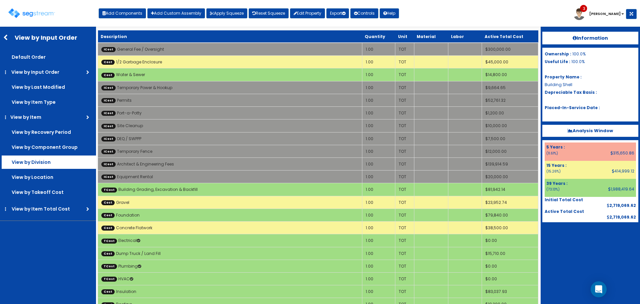
click at [54, 64] on label "View by Division" at bounding box center [49, 56] width 94 height 13
click at [0, 0] on input "View by Division" at bounding box center [0, 0] width 0 height 0
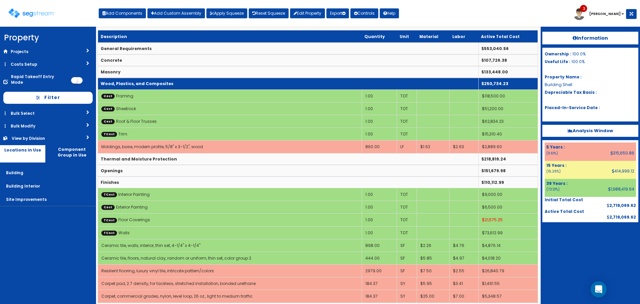
click at [158, 84] on b "Wood, Plastics, and Composites" at bounding box center [137, 84] width 73 height 6
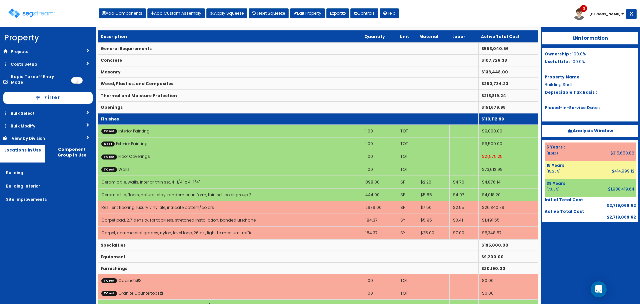
click at [161, 120] on td "Finishes" at bounding box center [288, 119] width 380 height 12
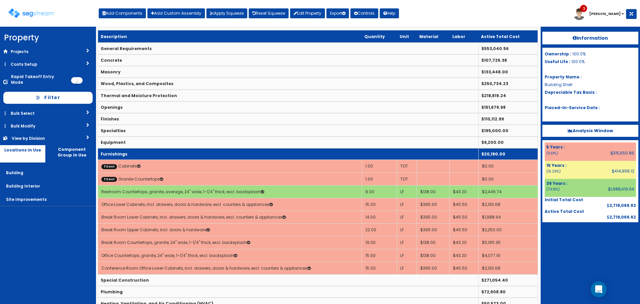
click at [161, 151] on td "Furnishings" at bounding box center [288, 154] width 380 height 12
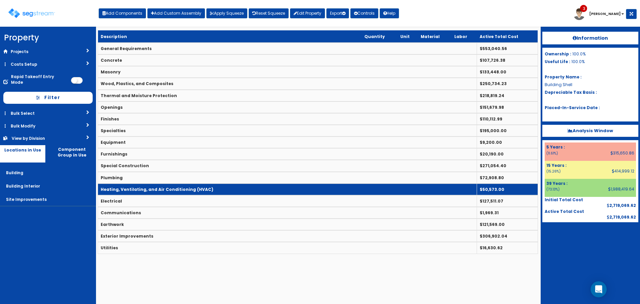
click at [159, 191] on b "Heating, Ventilating, and Air Conditioning (HVAC)" at bounding box center [157, 189] width 113 height 6
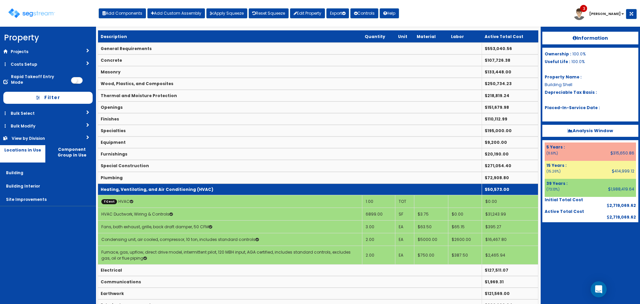
click at [203, 185] on td "Heating, Ventilating, and Air Conditioning (HVAC)" at bounding box center [290, 189] width 384 height 12
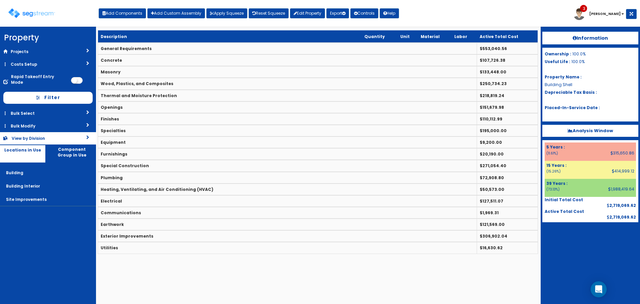
click at [78, 132] on link "View by Division" at bounding box center [48, 138] width 96 height 12
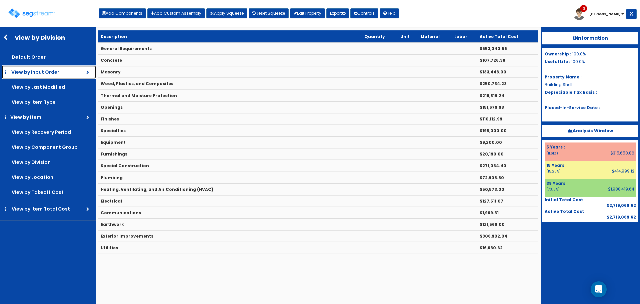
click at [56, 70] on span "View by Input Order" at bounding box center [35, 72] width 48 height 7
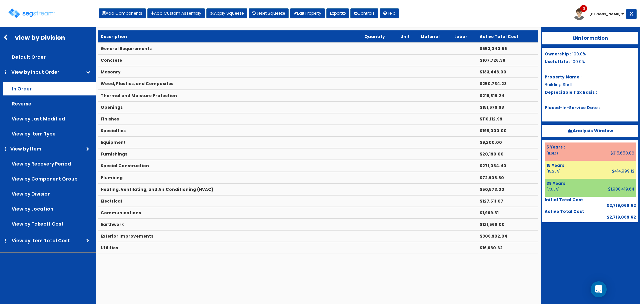
click at [57, 86] on label "In Order" at bounding box center [49, 88] width 93 height 13
click at [0, 0] on input "In Order" at bounding box center [0, 0] width 0 height 0
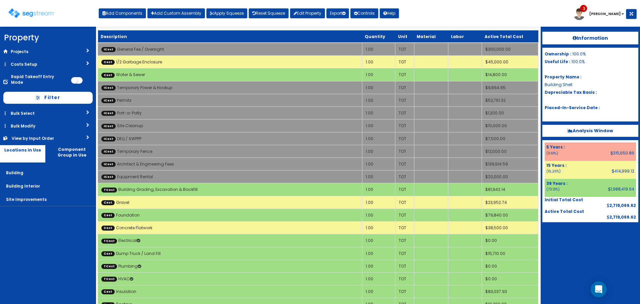
click at [509, 24] on div "Toggle navigation Add Components Add Custom Assembly Apply Squeeze Reset Squeez…" at bounding box center [319, 16] width 633 height 22
click at [339, 12] on button "Export" at bounding box center [337, 13] width 23 height 10
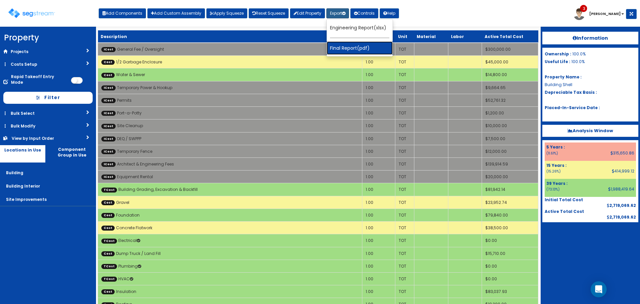
click at [344, 48] on link "Final Report(pdf)" at bounding box center [360, 47] width 66 height 13
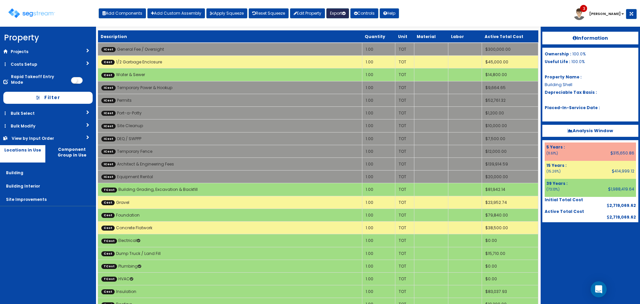
click at [341, 12] on button "Export" at bounding box center [337, 13] width 23 height 10
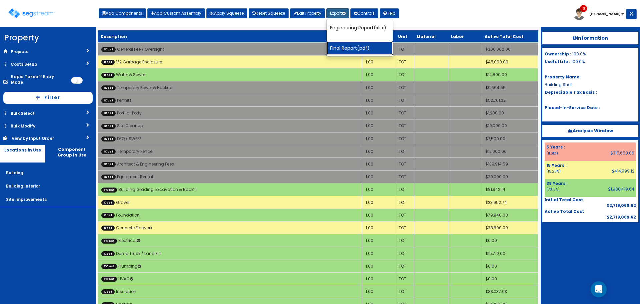
click at [349, 50] on link "Final Report(pdf)" at bounding box center [360, 47] width 66 height 13
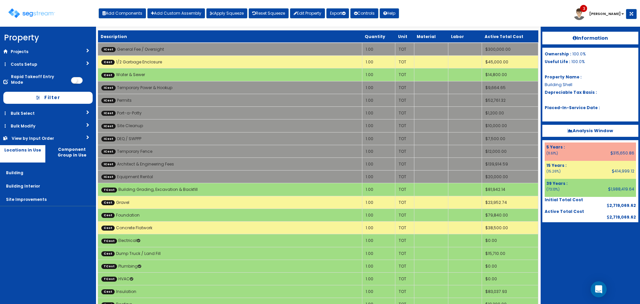
click at [568, 128] on b "Analysis Window" at bounding box center [589, 130] width 45 height 6
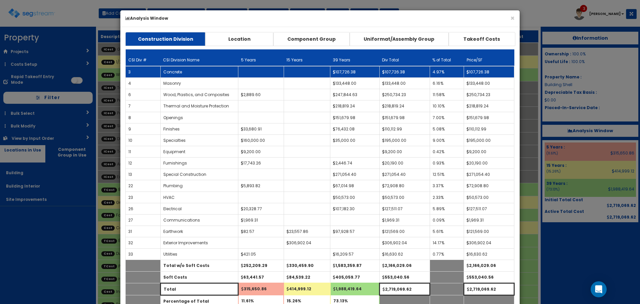
scroll to position [33, 0]
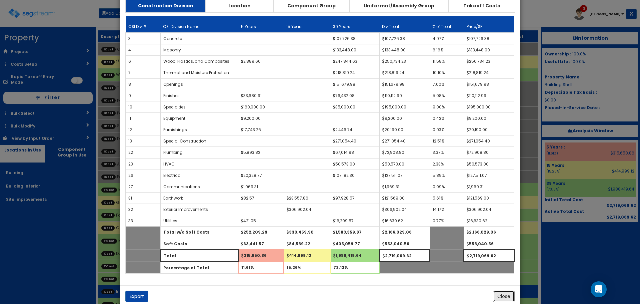
click at [507, 296] on button "Close" at bounding box center [504, 295] width 22 height 11
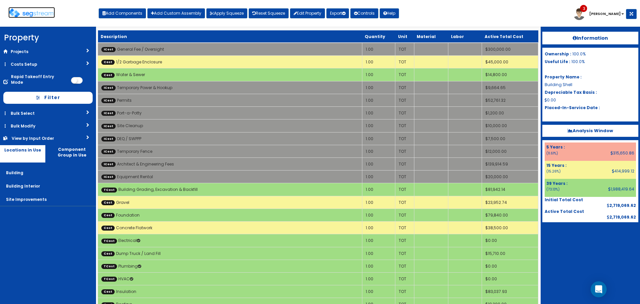
drag, startPoint x: 33, startPoint y: 12, endPoint x: 52, endPoint y: 12, distance: 19.0
click at [33, 12] on img at bounding box center [31, 13] width 47 height 10
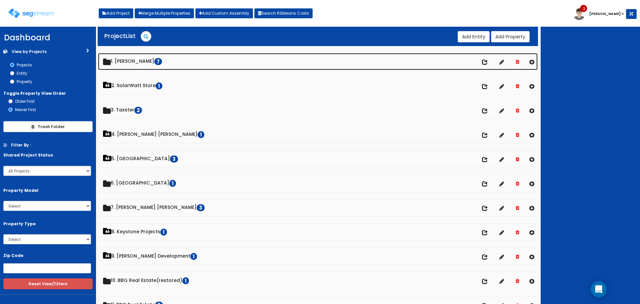
click at [141, 63] on link "1. [PERSON_NAME] 7" at bounding box center [317, 61] width 439 height 17
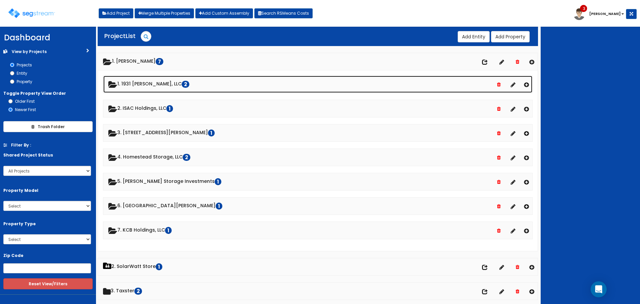
click at [145, 81] on link "1. 1931 [PERSON_NAME], LLC 2" at bounding box center [317, 84] width 429 height 17
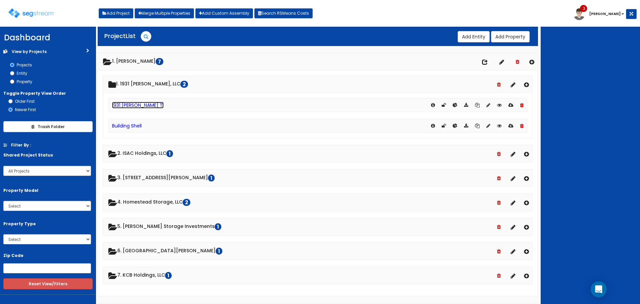
click at [138, 106] on link "1931 [PERSON_NAME] TI" at bounding box center [138, 105] width 52 height 7
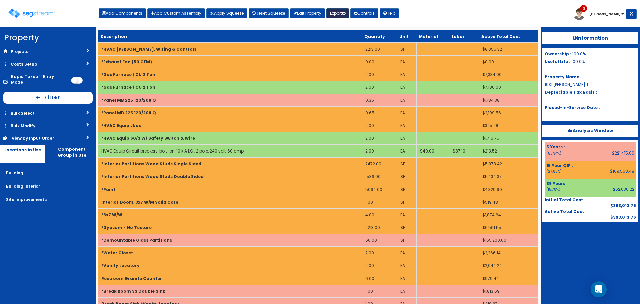
click at [343, 10] on button "Export" at bounding box center [337, 13] width 23 height 10
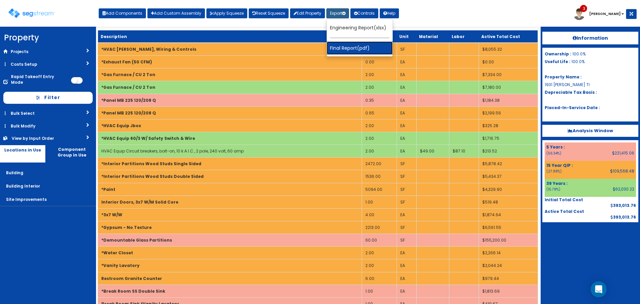
click at [360, 47] on link "Final Report(pdf)" at bounding box center [360, 47] width 66 height 13
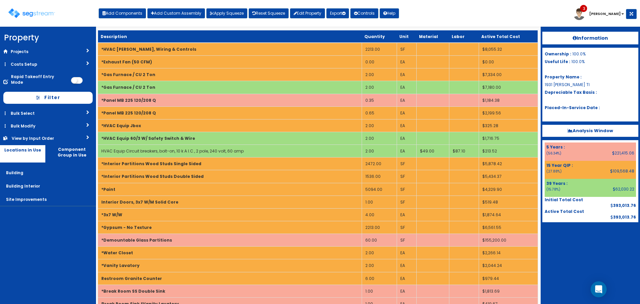
click at [573, 129] on b "Analysis Window" at bounding box center [589, 130] width 45 height 6
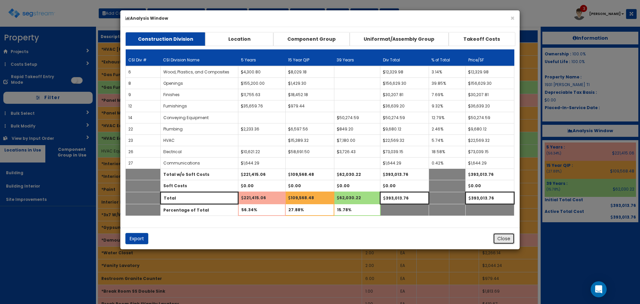
click at [508, 237] on button "Close" at bounding box center [504, 238] width 22 height 11
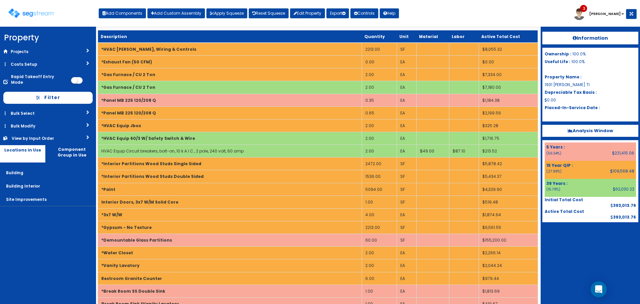
click at [558, 243] on div at bounding box center [590, 238] width 96 height 33
click at [232, 13] on button "Apply Squeeze" at bounding box center [226, 13] width 41 height 10
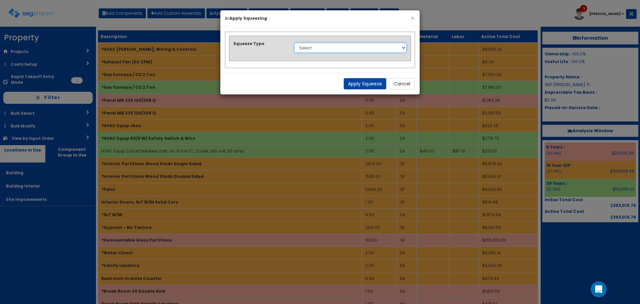
click at [360, 44] on select "Select 1. Squeeze Entire Worksheet 2. Squeeze by Takeoff Cost 3. Squeeze by Uni…" at bounding box center [350, 48] width 112 height 10
select select "squeeze_entire_takeoffsheet"
click at [294, 43] on select "Select 1. Squeeze Entire Worksheet 2. Squeeze by Takeoff Cost 3. Squeeze by Uni…" at bounding box center [350, 48] width 112 height 10
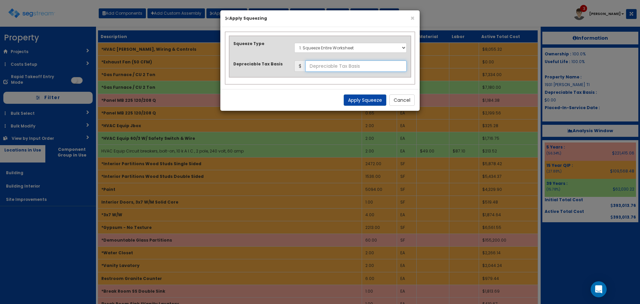
click at [360, 65] on input "text" at bounding box center [355, 65] width 101 height 11
type input "518,778.28"
click at [363, 103] on button "Apply Squeeze" at bounding box center [364, 99] width 43 height 11
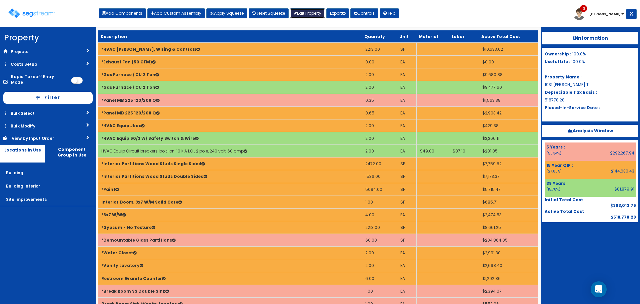
click at [301, 12] on link "Edit Property" at bounding box center [307, 13] width 35 height 10
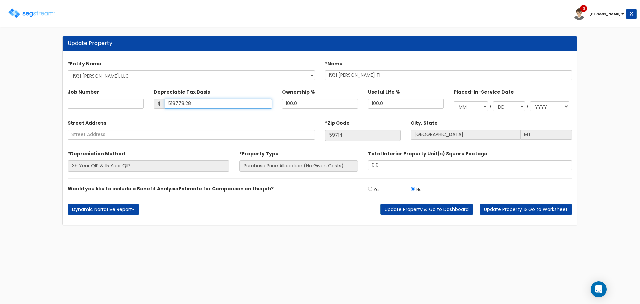
click at [222, 105] on input "518778.28" at bounding box center [219, 104] width 108 height 10
drag, startPoint x: 225, startPoint y: 104, endPoint x: 91, endPoint y: 106, distance: 133.3
click at [91, 106] on div "Job Number Depreciable Tax Basis $ 518778.28 Ownership % 100.0 /" at bounding box center [320, 98] width 514 height 31
type input "472,951.10"
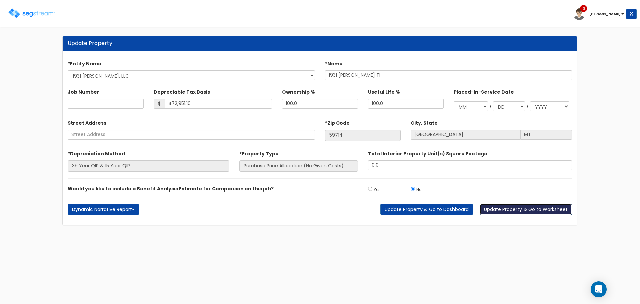
click at [509, 211] on button "Update Property & Go to Worksheet" at bounding box center [525, 208] width 92 height 11
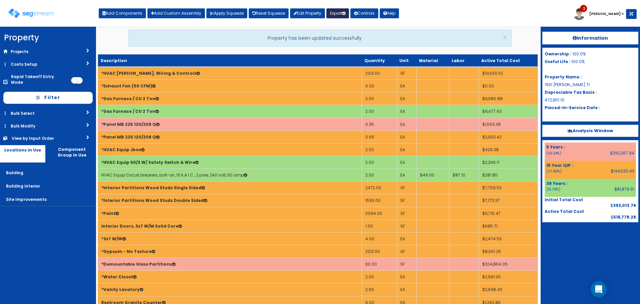
click at [337, 11] on button "Export" at bounding box center [337, 13] width 23 height 10
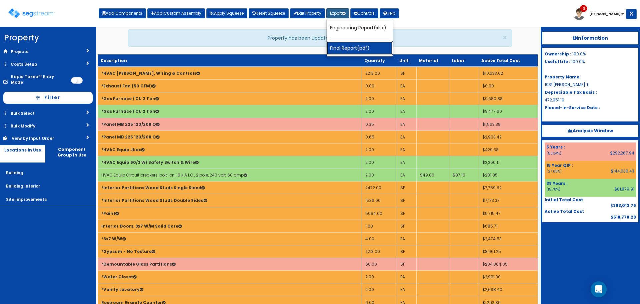
click at [360, 47] on link "Final Report(pdf)" at bounding box center [360, 47] width 66 height 13
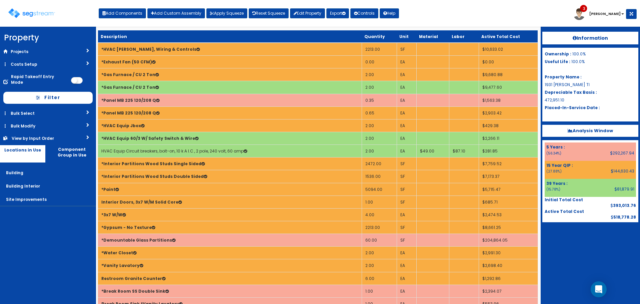
click at [583, 127] on p "Analysis Window" at bounding box center [590, 131] width 96 height 12
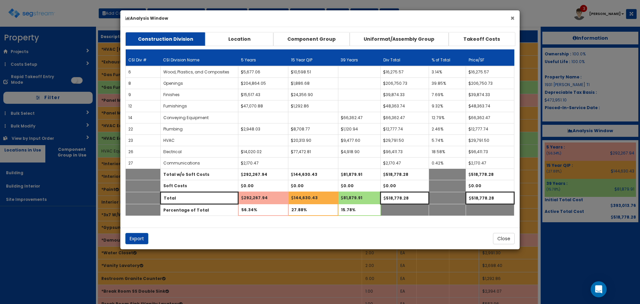
click at [510, 17] on button "×" at bounding box center [512, 18] width 4 height 7
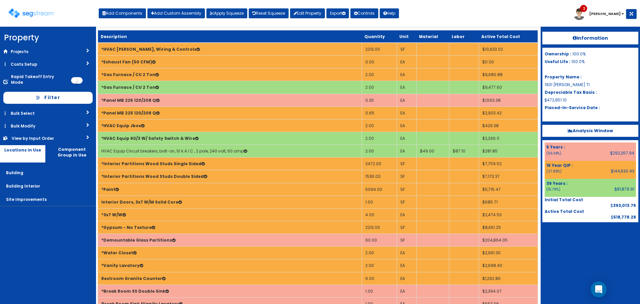
drag, startPoint x: 600, startPoint y: 133, endPoint x: 596, endPoint y: 136, distance: 4.8
click at [600, 133] on b "Analysis Window" at bounding box center [589, 130] width 45 height 6
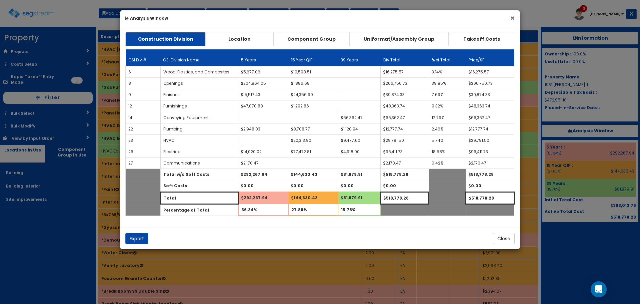
click at [511, 16] on button "×" at bounding box center [512, 18] width 4 height 7
